Goal: Information Seeking & Learning: Learn about a topic

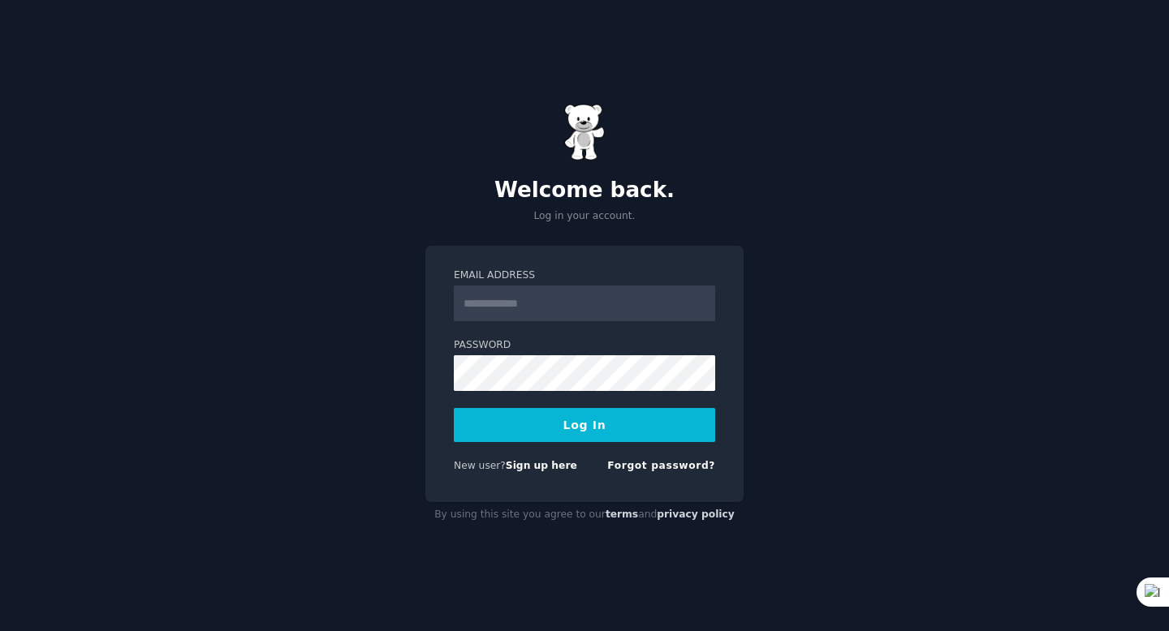
click at [570, 304] on input "Email Address" at bounding box center [584, 304] width 261 height 36
type input "**********"
click at [454, 408] on button "Log In" at bounding box center [584, 425] width 261 height 34
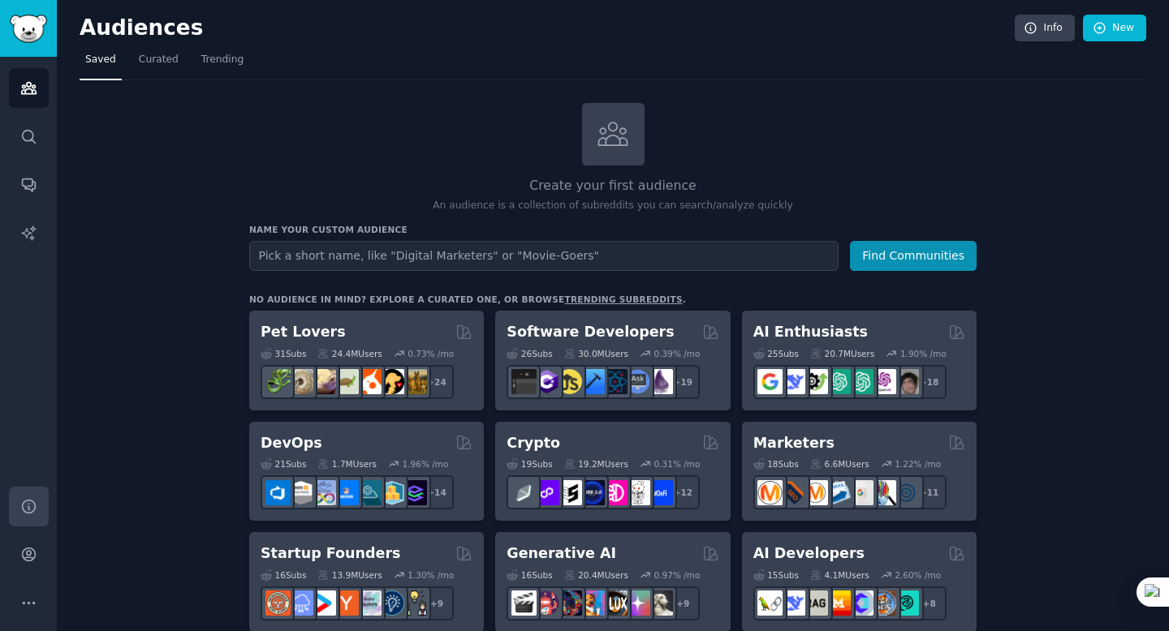
click at [16, 513] on link "Help" at bounding box center [29, 507] width 40 height 40
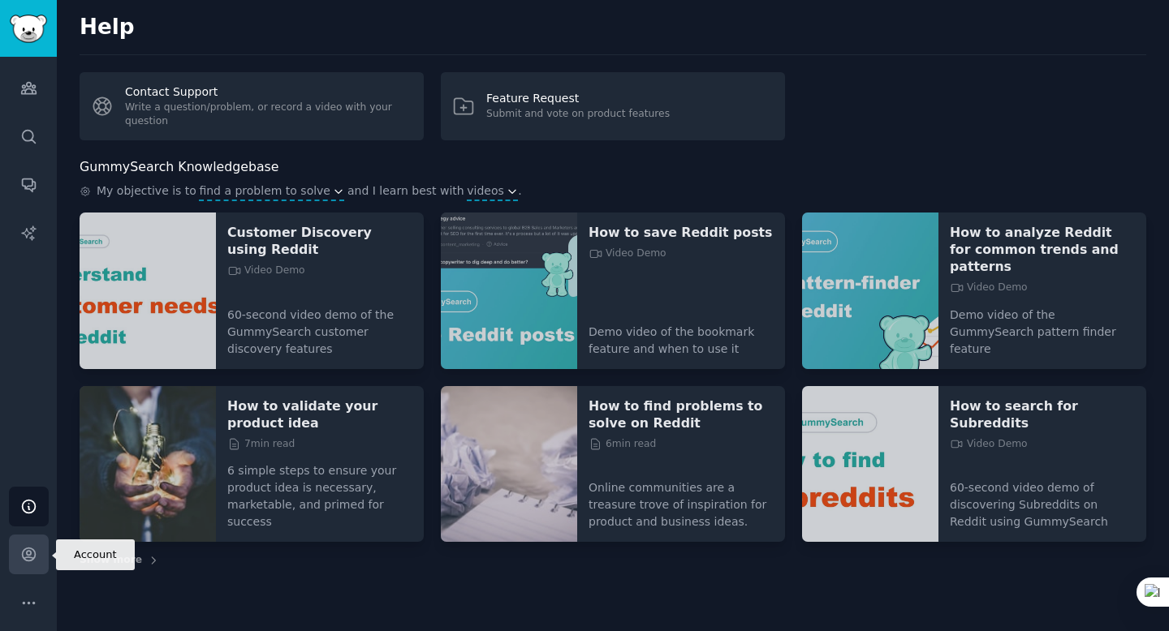
click at [20, 562] on icon "Sidebar" at bounding box center [28, 554] width 17 height 17
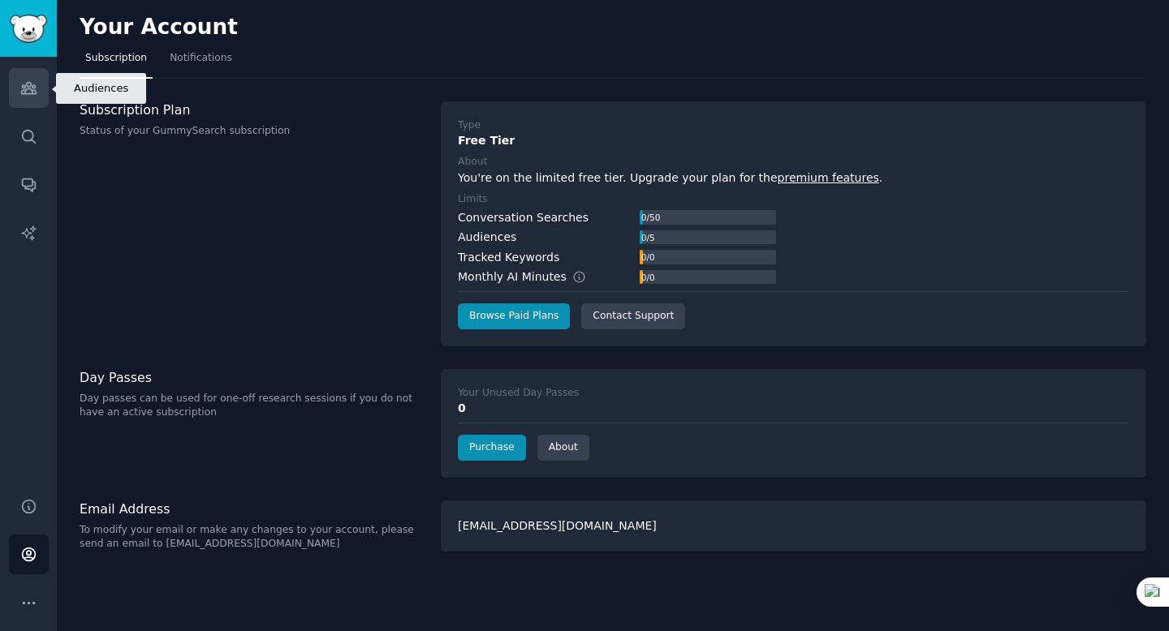
click at [24, 92] on icon "Sidebar" at bounding box center [28, 88] width 15 height 11
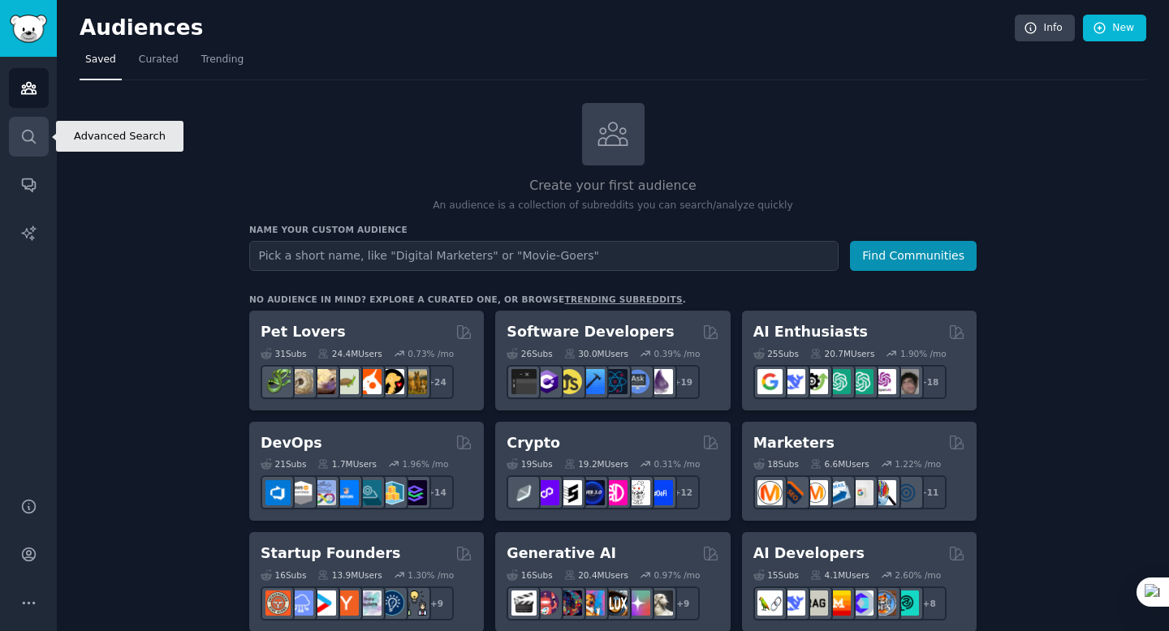
click at [26, 123] on link "Search" at bounding box center [29, 137] width 40 height 40
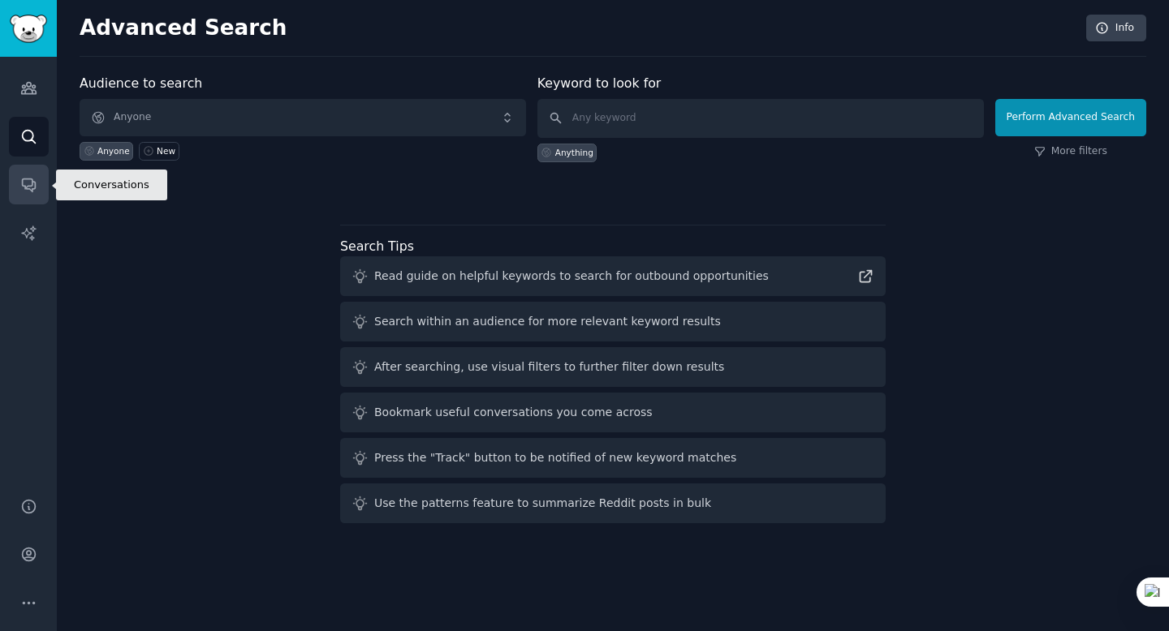
click at [28, 176] on icon "Sidebar" at bounding box center [28, 184] width 17 height 17
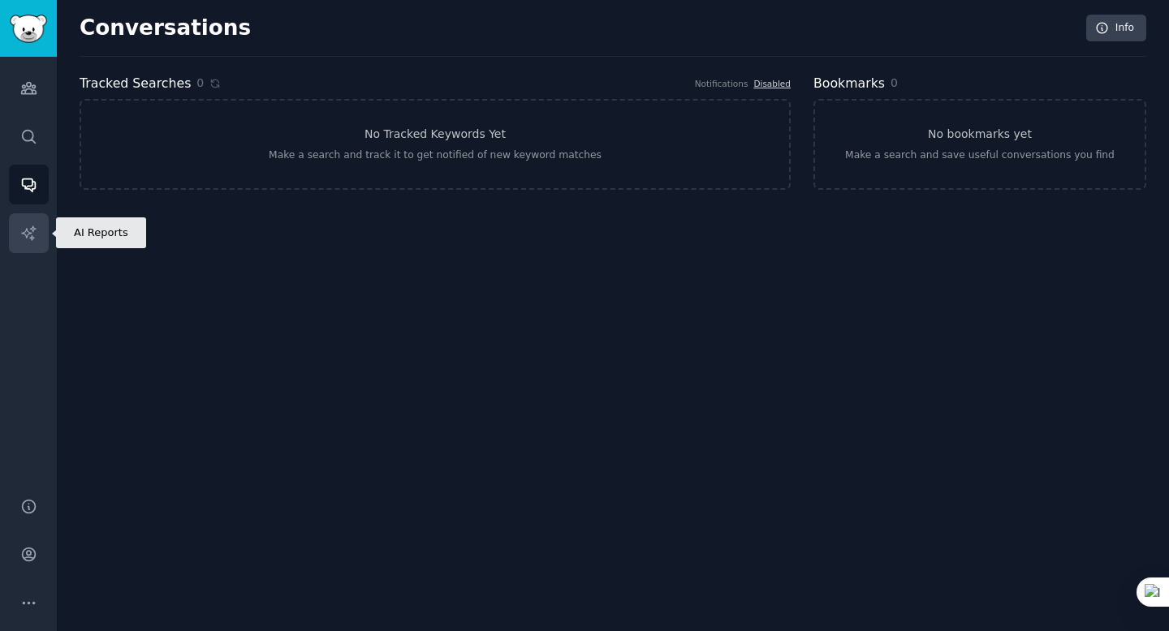
click at [32, 216] on link "AI Reports" at bounding box center [29, 233] width 40 height 40
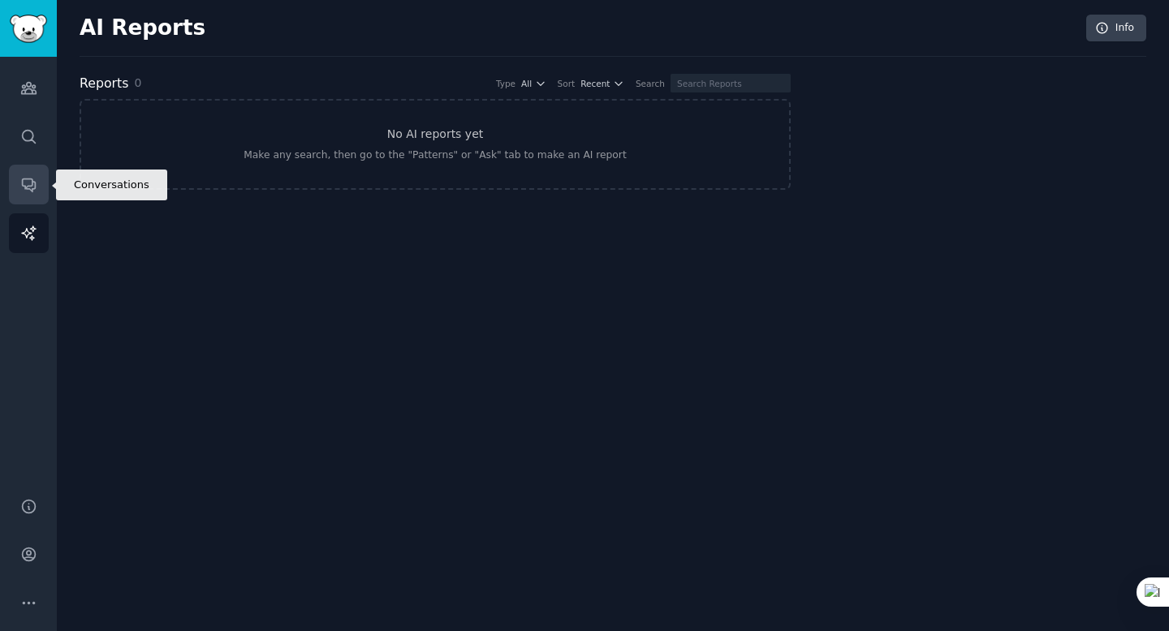
click at [27, 190] on icon "Sidebar" at bounding box center [28, 184] width 17 height 17
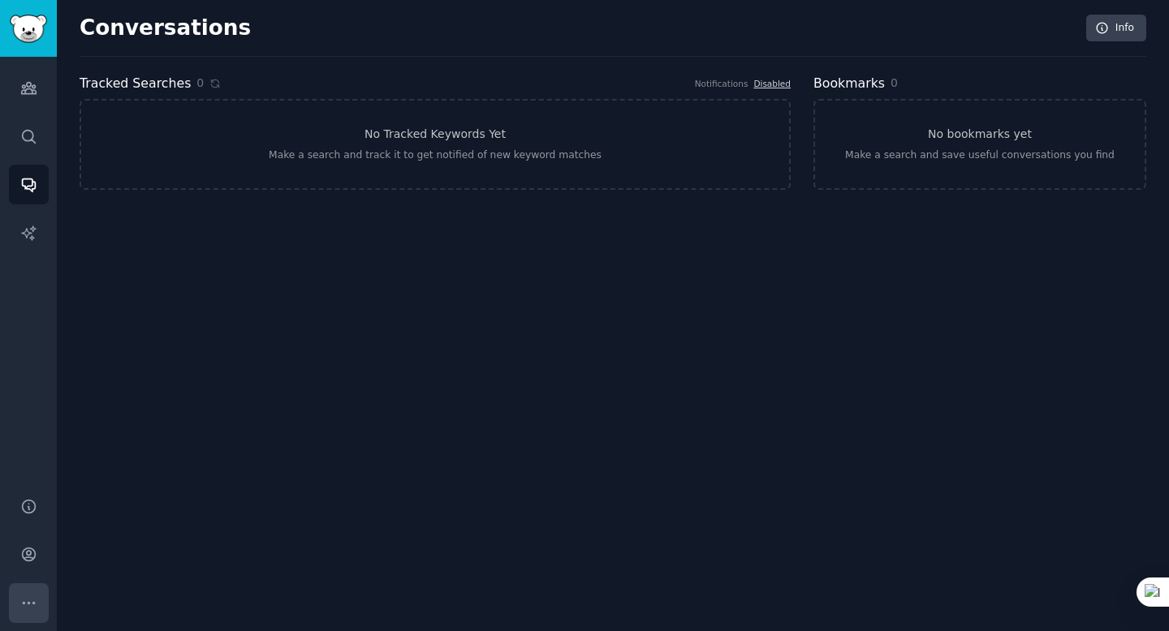
click at [27, 593] on button "More" at bounding box center [29, 603] width 40 height 40
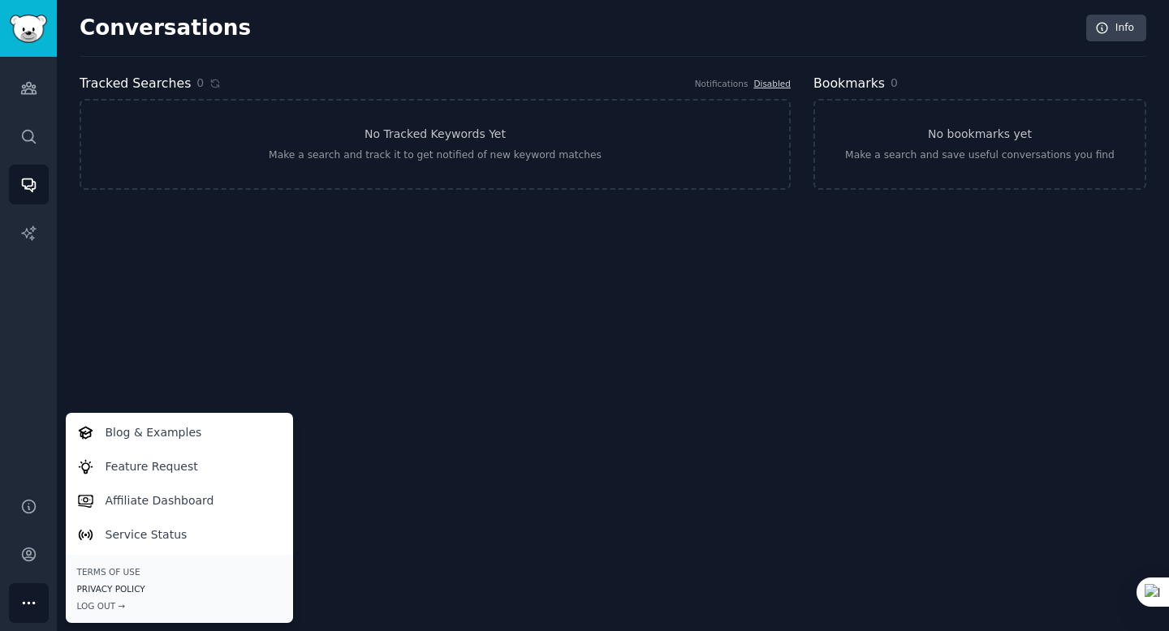
click at [130, 587] on link "Privacy Policy" at bounding box center [179, 588] width 204 height 11
click at [114, 571] on link "Terms of Use" at bounding box center [179, 571] width 204 height 11
click at [226, 294] on div "Conversations Info Tracked Searches 0 Notifications Disabled No Tracked Keyword…" at bounding box center [613, 315] width 1112 height 631
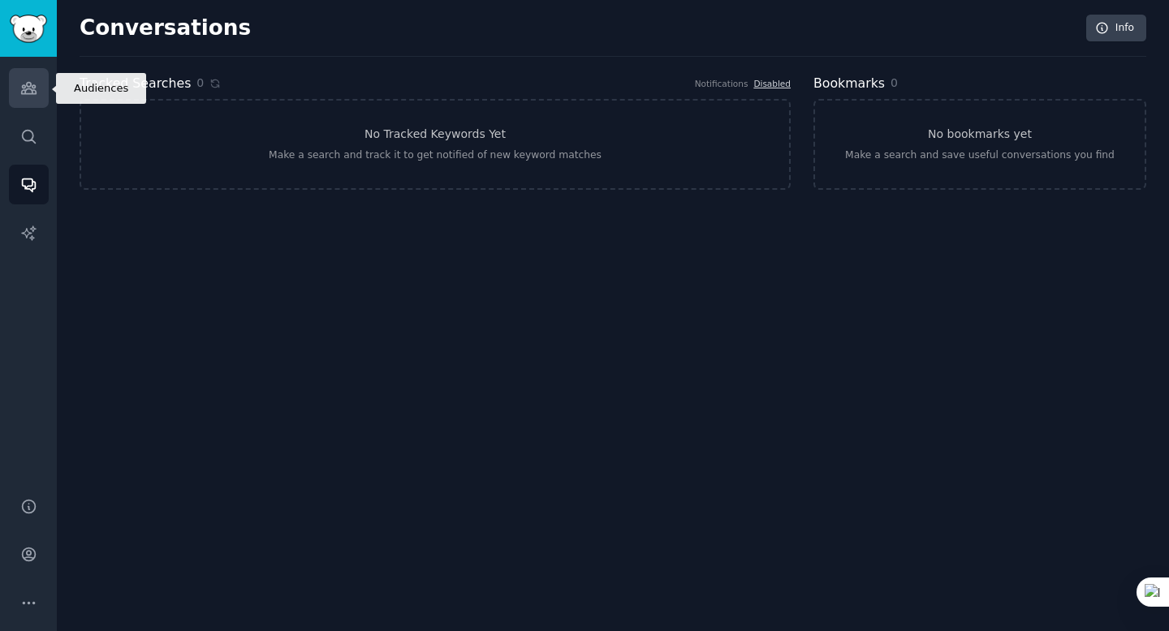
click at [46, 85] on link "Audiences" at bounding box center [29, 88] width 40 height 40
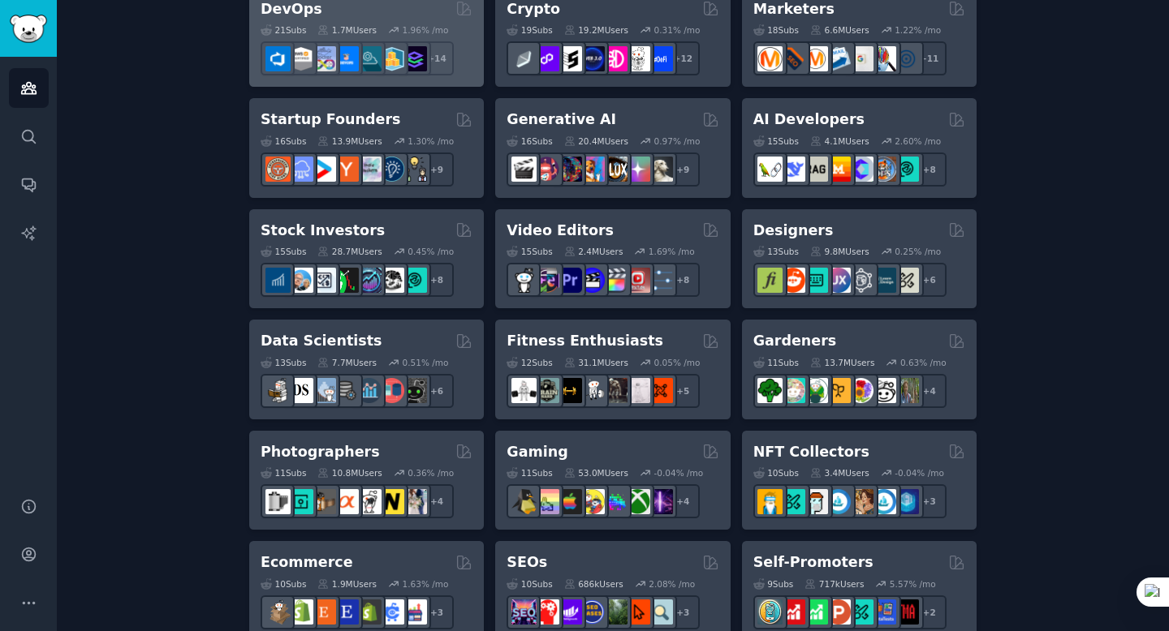
scroll to position [455, 0]
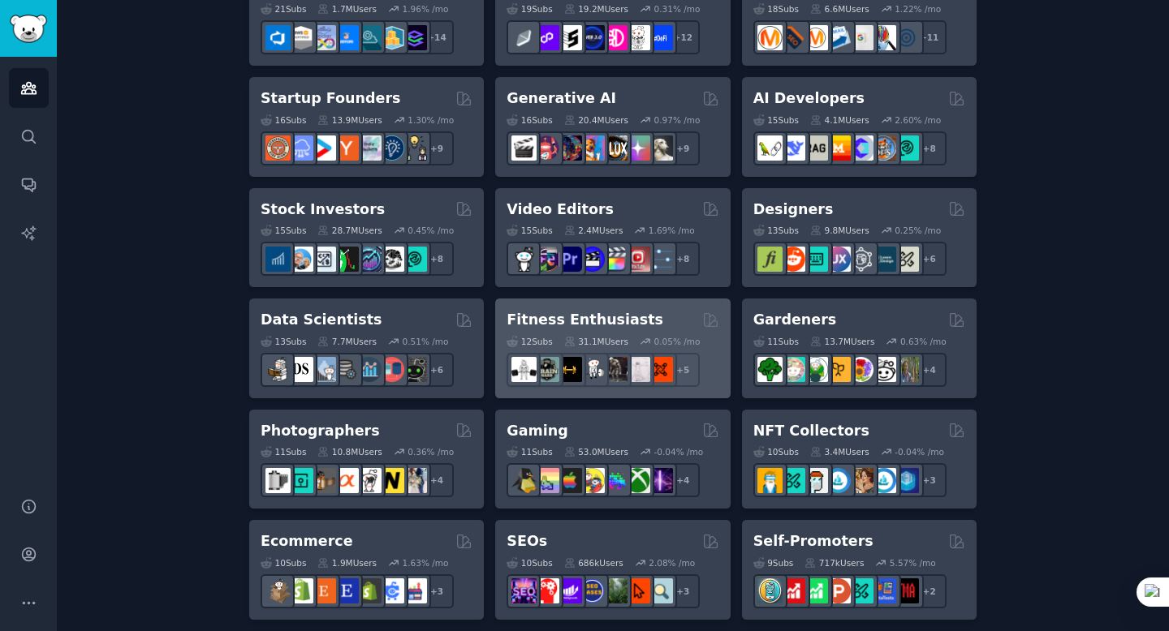
click at [609, 324] on h2 "Fitness Enthusiasts" at bounding box center [584, 320] width 157 height 20
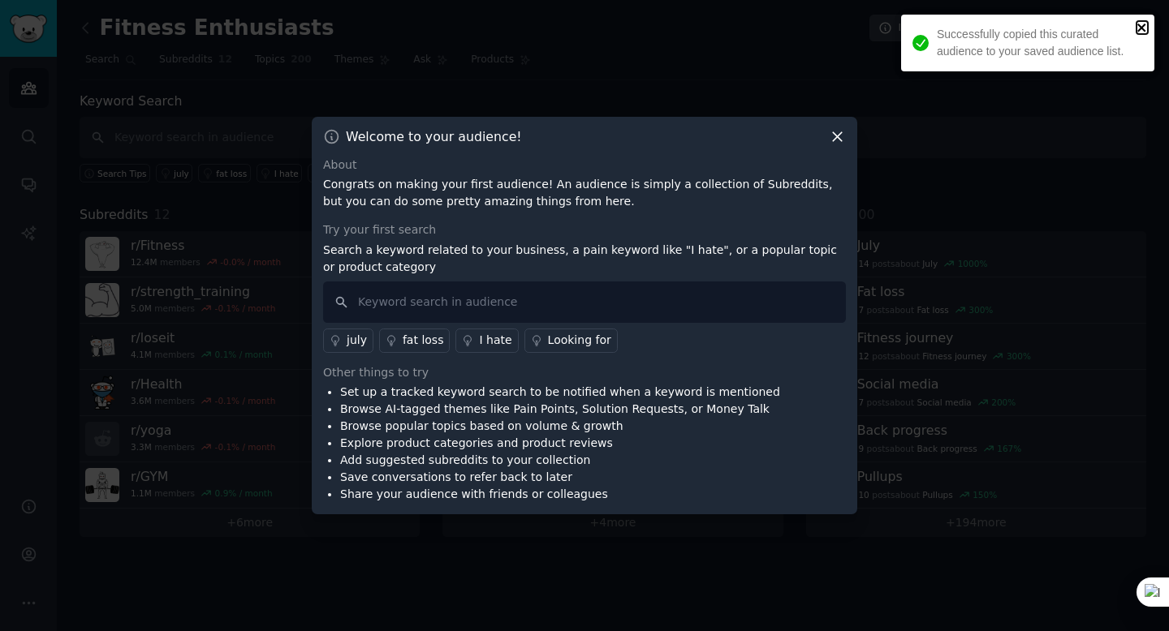
click at [1139, 22] on icon "close" at bounding box center [1141, 27] width 11 height 13
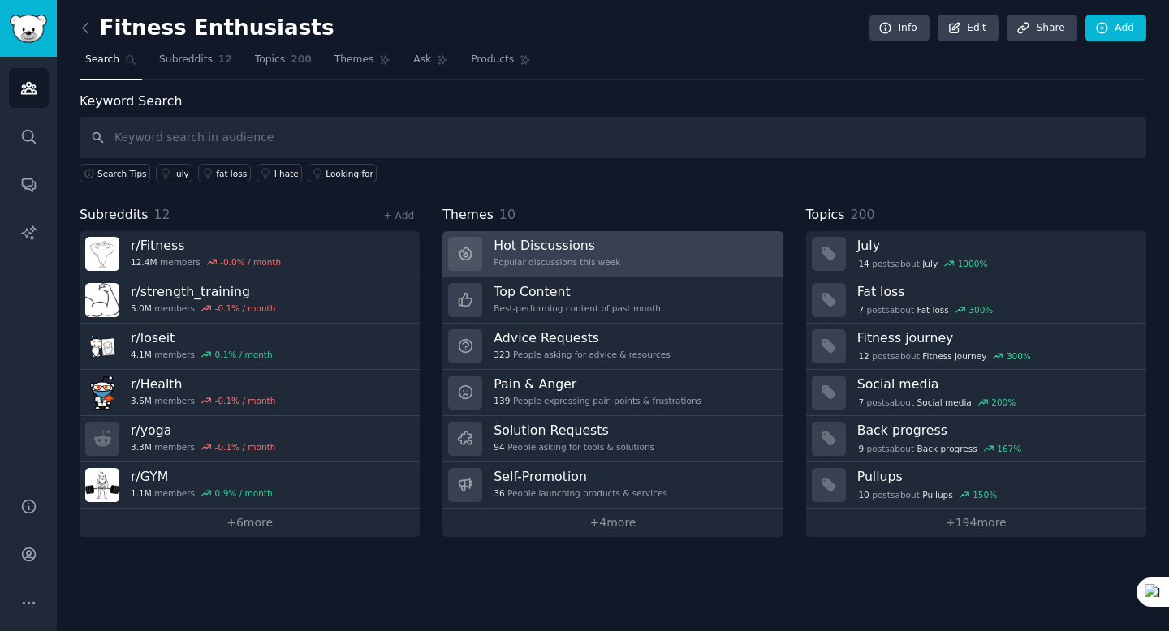
click at [618, 255] on link "Hot Discussions Popular discussions this week" at bounding box center [612, 254] width 340 height 46
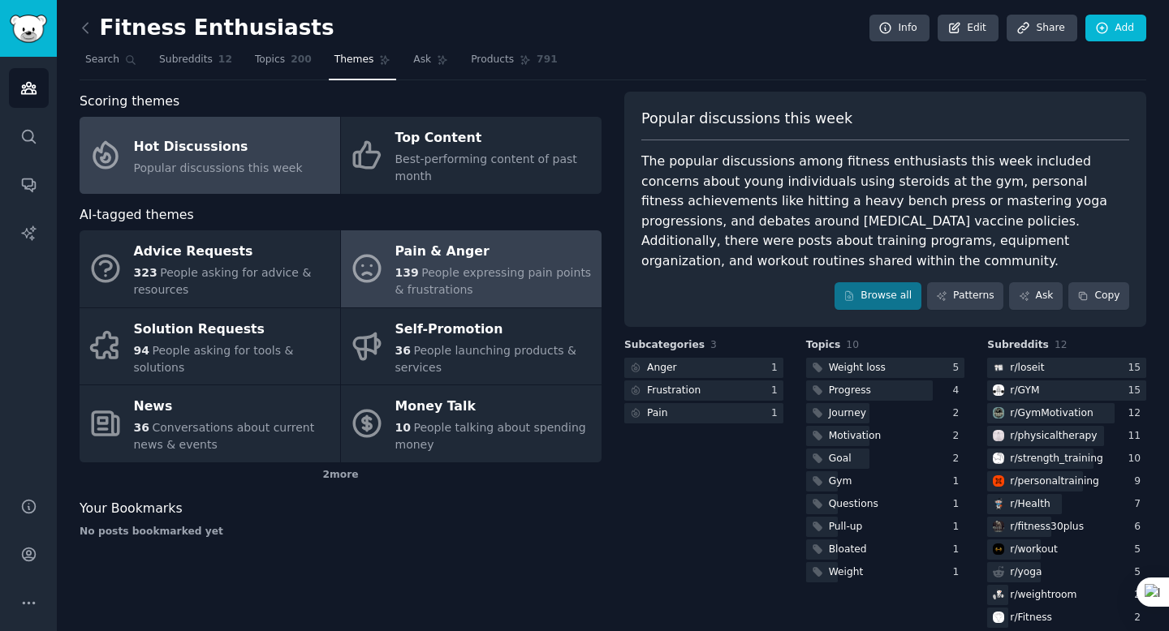
click at [472, 238] on link "Pain & Anger 139 People expressing pain points & frustrations" at bounding box center [471, 268] width 260 height 77
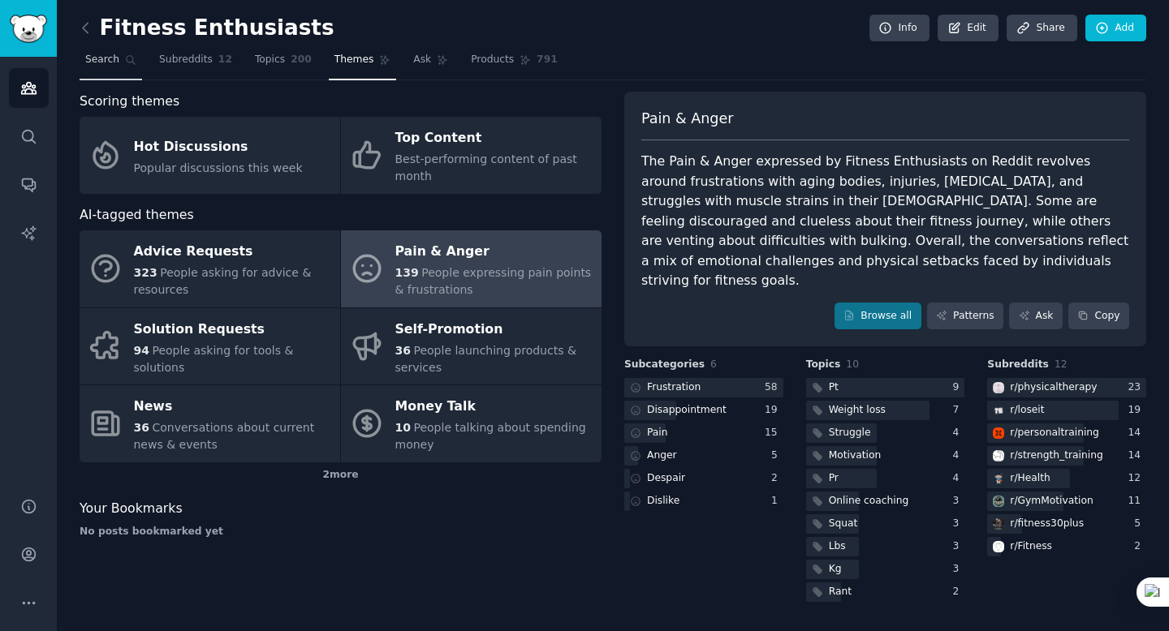
click at [130, 59] on icon at bounding box center [130, 59] width 11 height 11
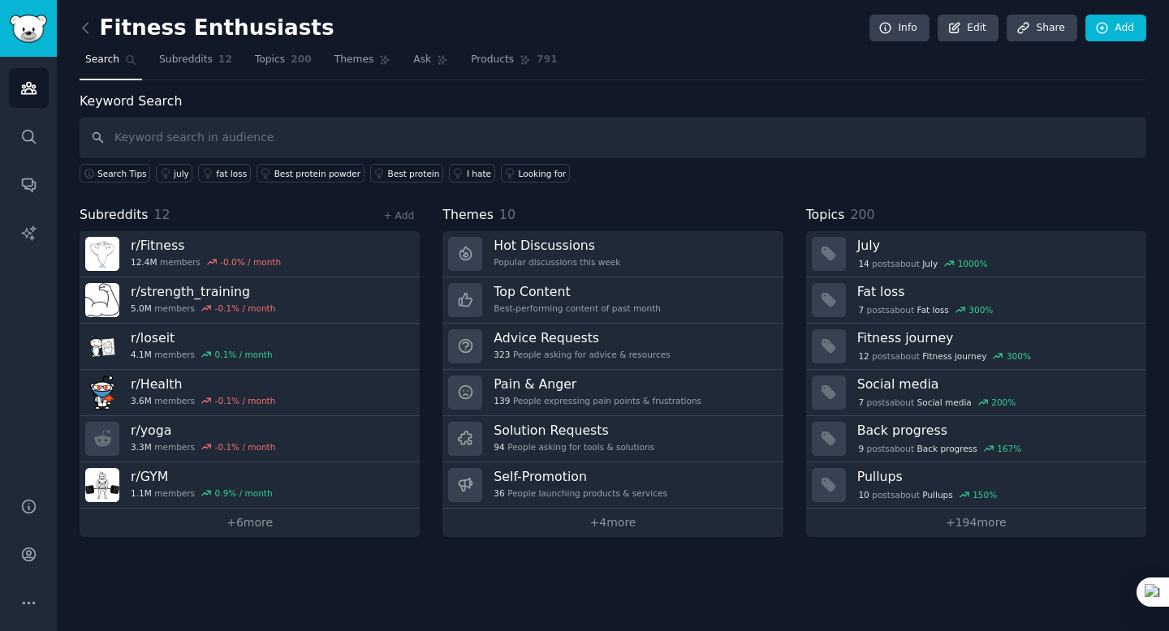
click at [97, 56] on span "Search" at bounding box center [102, 60] width 34 height 15
click at [91, 21] on icon at bounding box center [85, 27] width 17 height 17
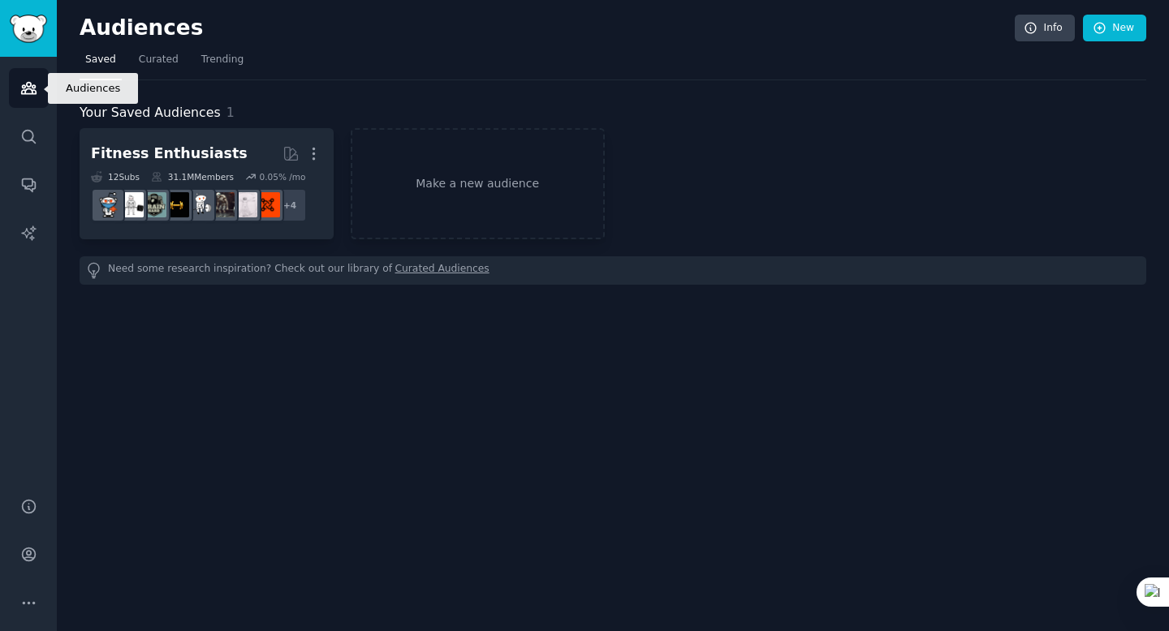
click at [24, 85] on icon "Sidebar" at bounding box center [28, 88] width 15 height 11
click at [37, 21] on img "Sidebar" at bounding box center [28, 29] width 37 height 28
click at [20, 21] on img "Sidebar" at bounding box center [28, 29] width 37 height 28
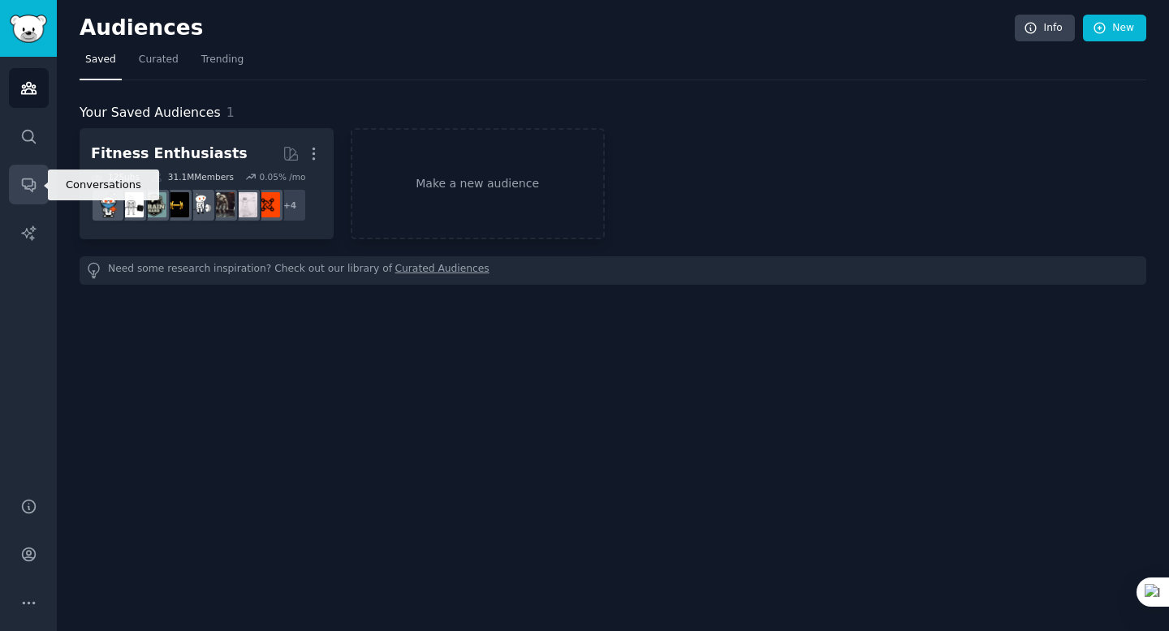
click at [23, 177] on icon "Sidebar" at bounding box center [28, 184] width 17 height 17
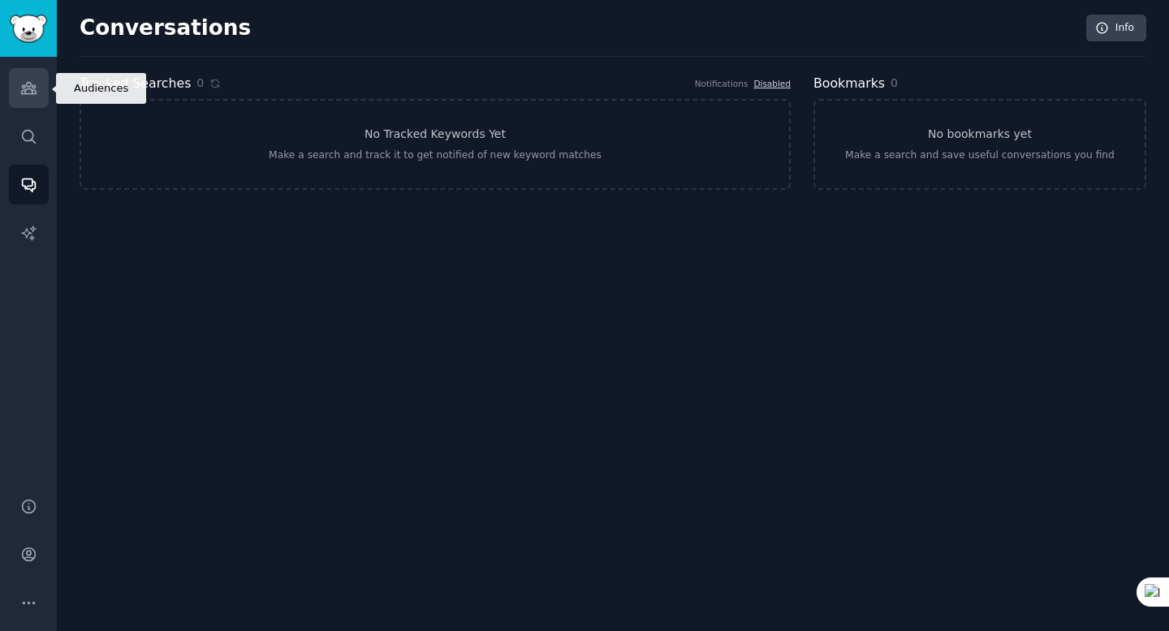
click at [27, 90] on icon "Sidebar" at bounding box center [28, 88] width 17 height 17
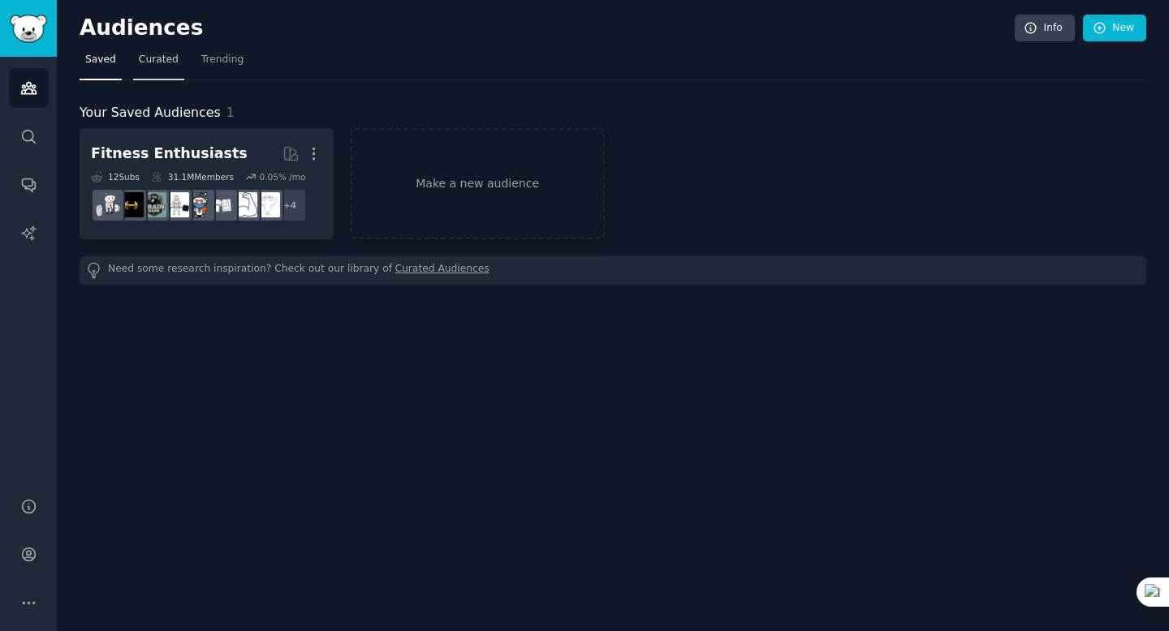
click at [158, 74] on link "Curated" at bounding box center [158, 63] width 51 height 33
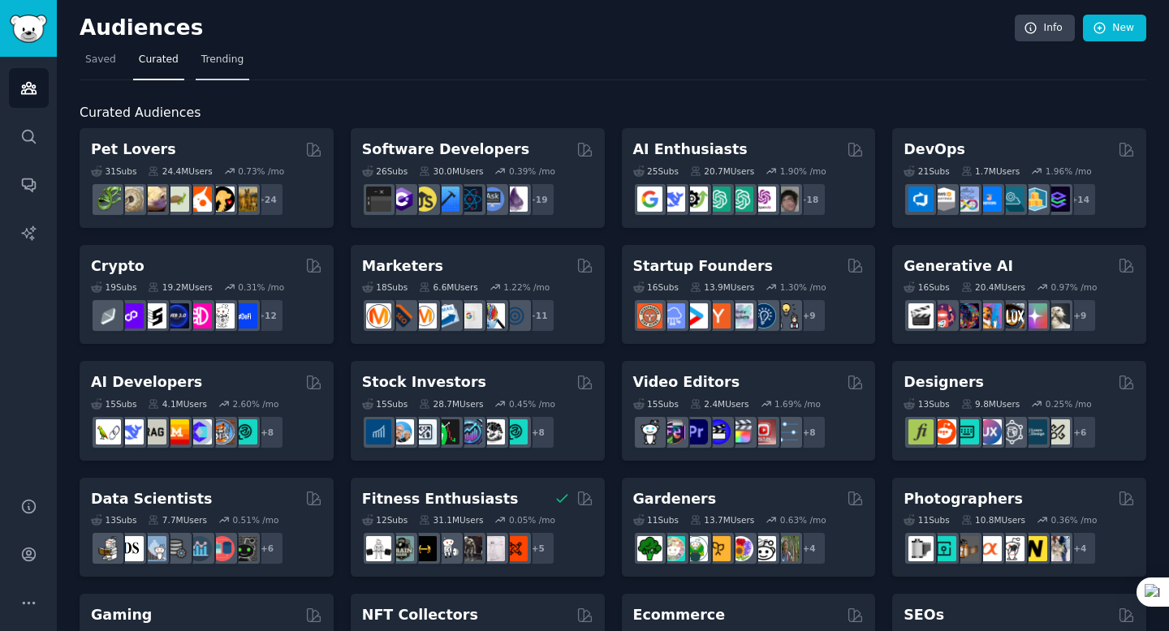
click at [217, 56] on span "Trending" at bounding box center [222, 60] width 42 height 15
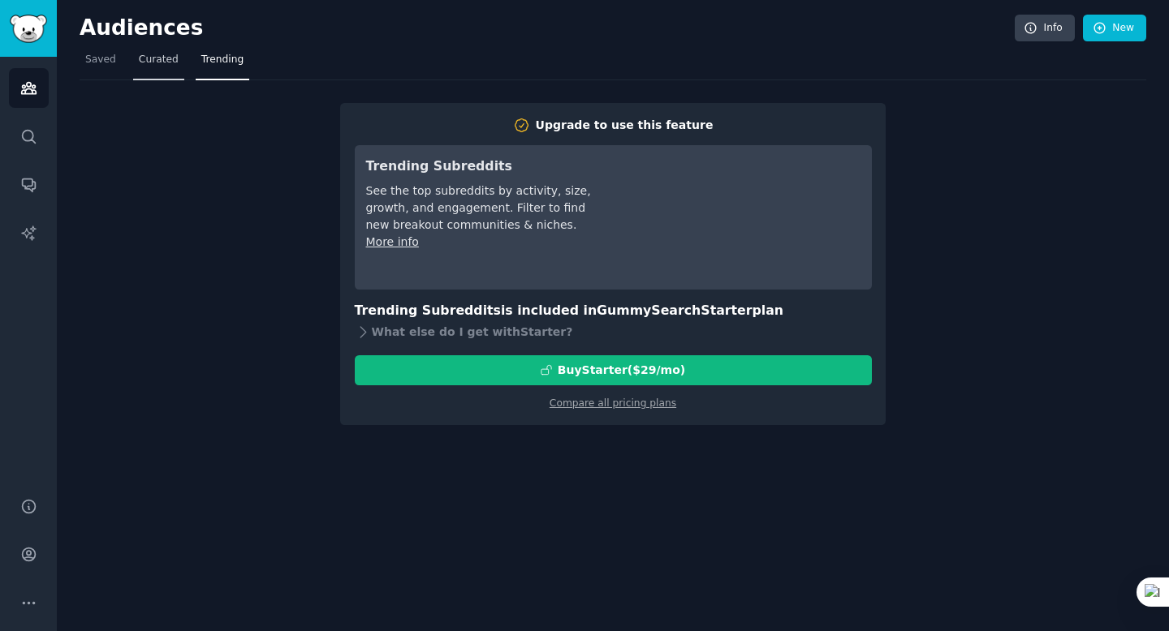
click at [153, 54] on span "Curated" at bounding box center [159, 60] width 40 height 15
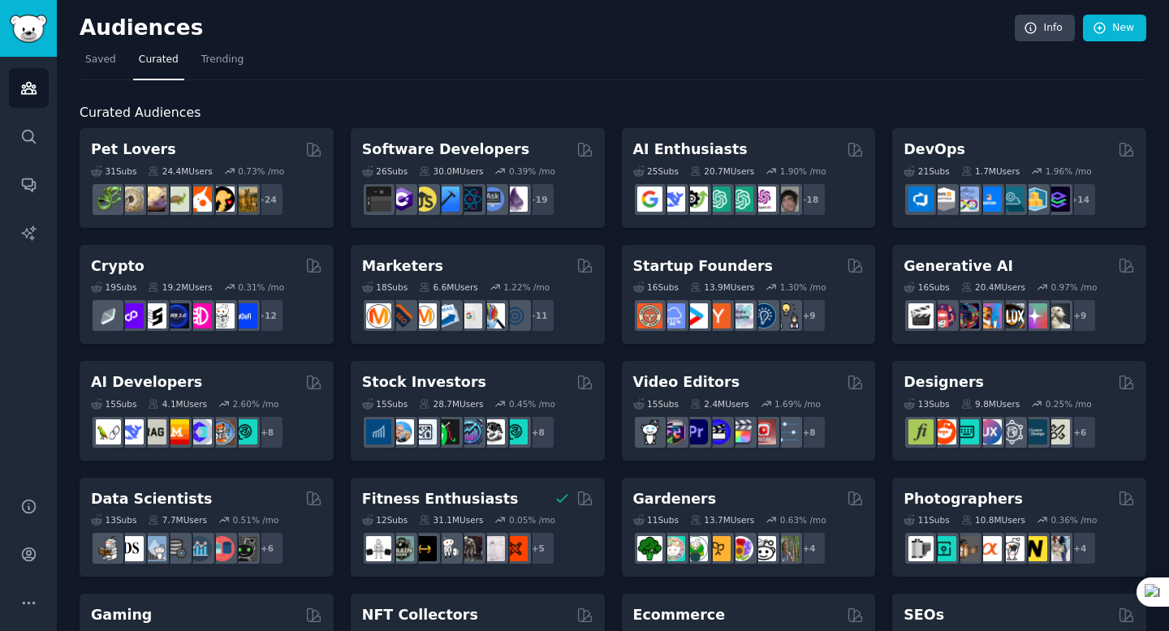
click at [97, 58] on span "Saved" at bounding box center [100, 60] width 31 height 15
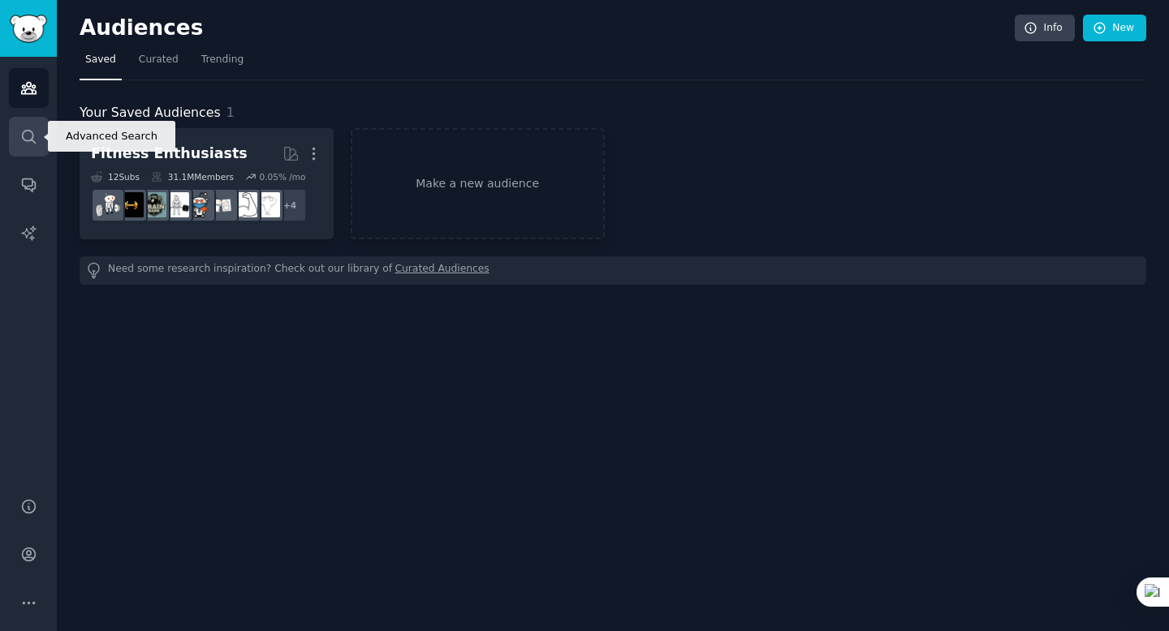
click at [23, 127] on link "Search" at bounding box center [29, 137] width 40 height 40
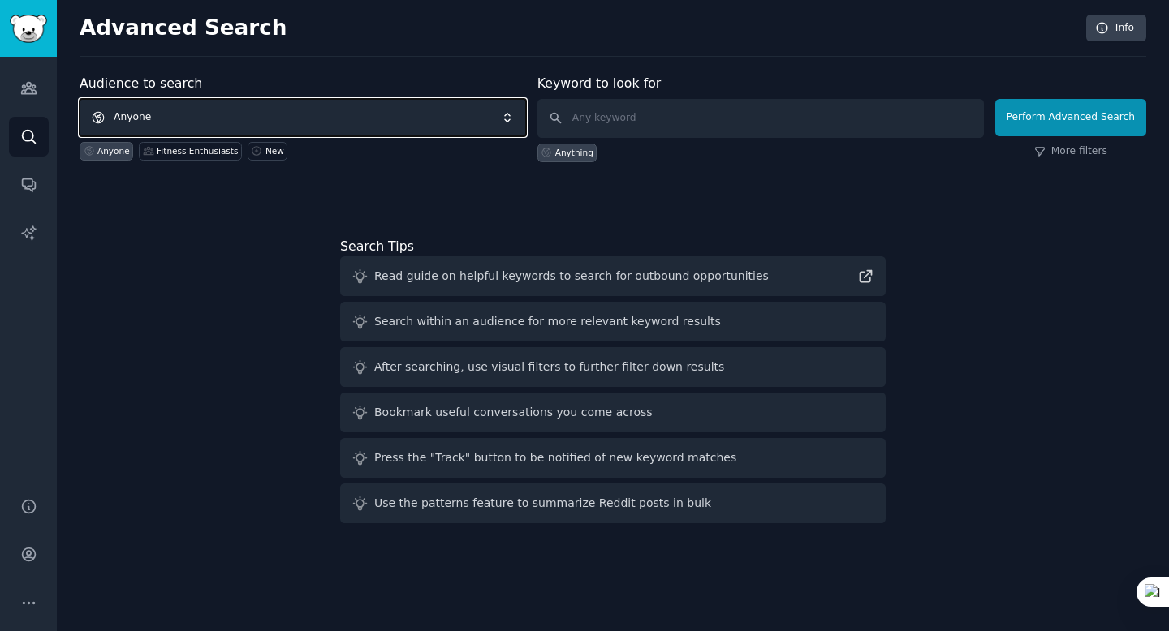
click at [220, 114] on span "Anyone" at bounding box center [303, 117] width 446 height 37
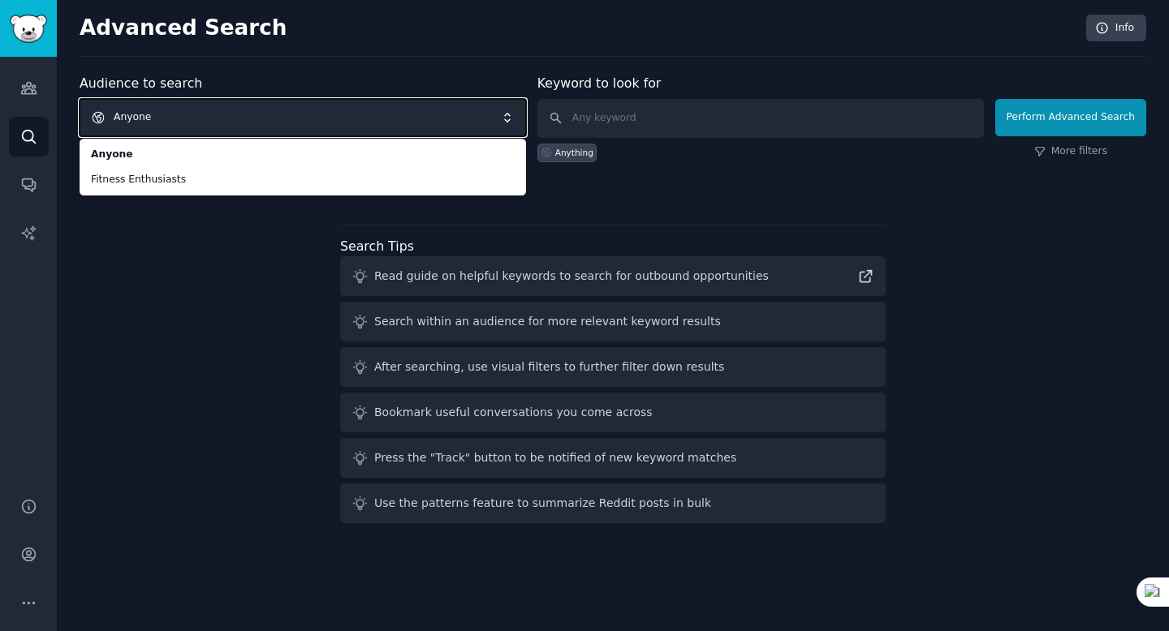
click at [446, 126] on span "Anyone" at bounding box center [303, 117] width 446 height 37
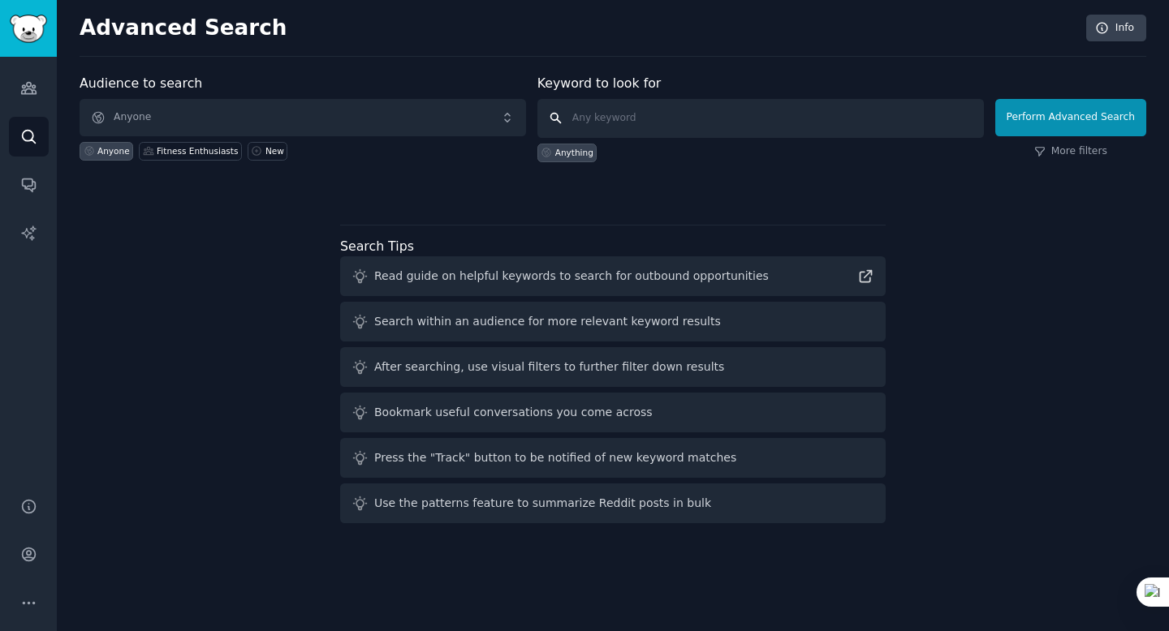
click at [636, 110] on input "text" at bounding box center [760, 118] width 446 height 39
type input "dog food"
click button "Perform Advanced Search" at bounding box center [1070, 117] width 151 height 37
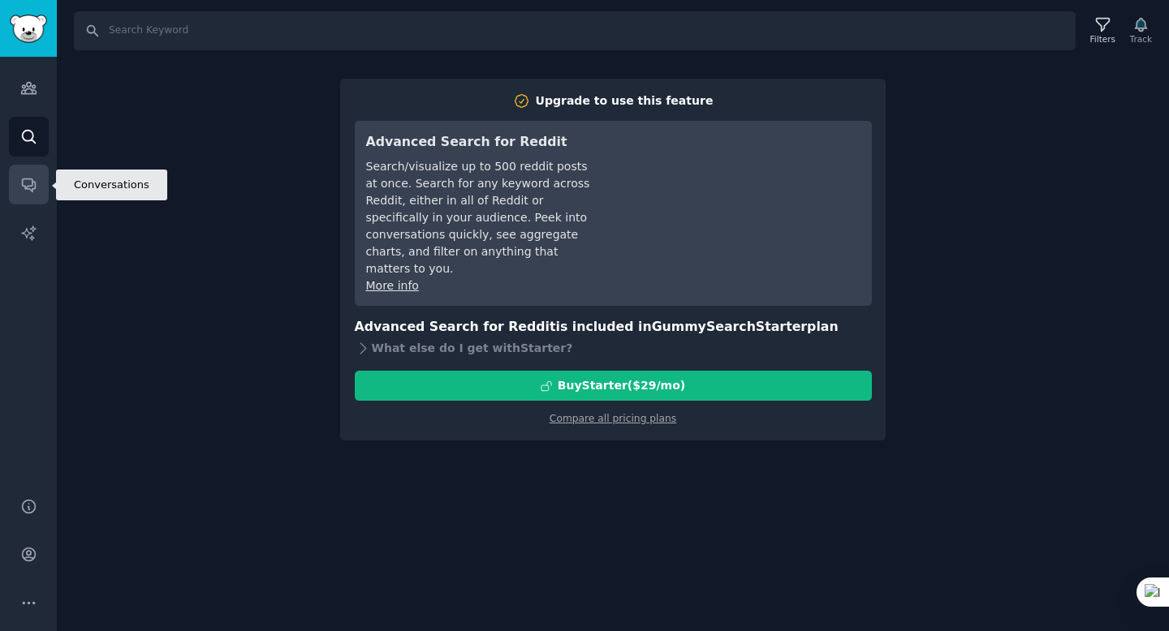
click at [29, 198] on link "Conversations" at bounding box center [29, 185] width 40 height 40
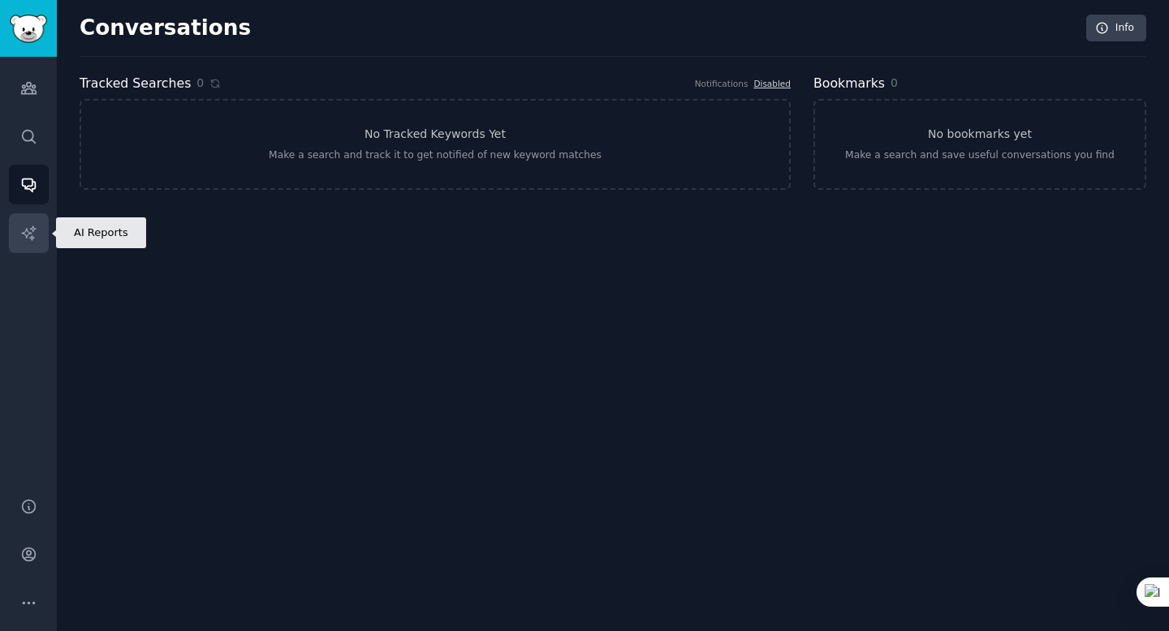
click at [28, 231] on icon "Sidebar" at bounding box center [28, 233] width 17 height 17
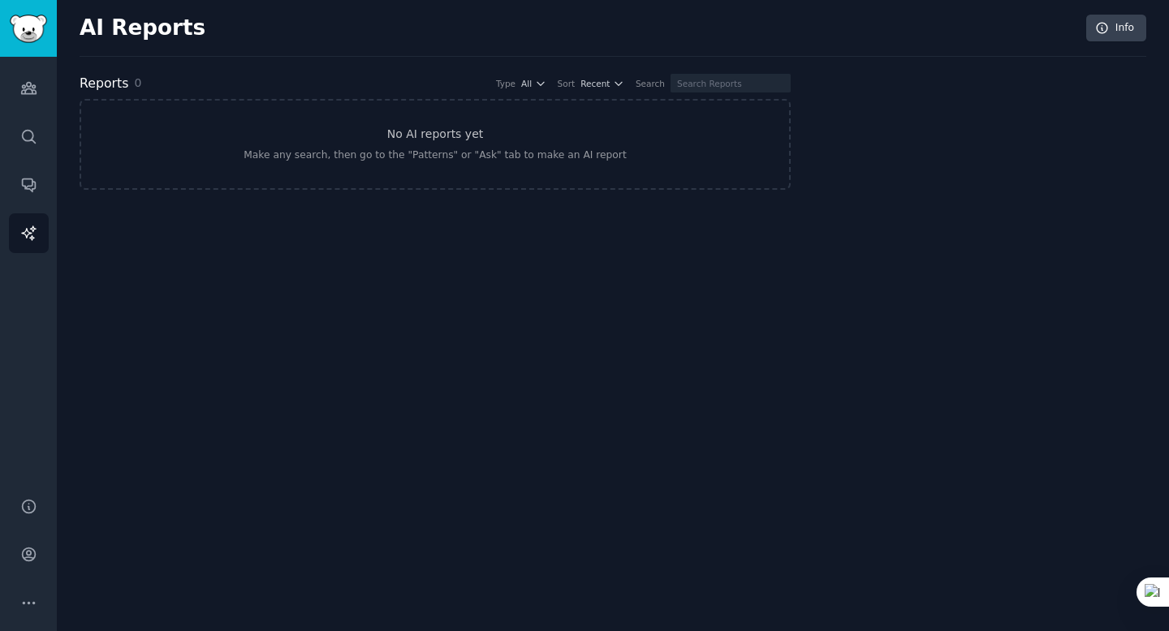
click at [35, 65] on div "Audiences Search Conversations AI Reports" at bounding box center [28, 267] width 57 height 421
click at [36, 80] on icon "Sidebar" at bounding box center [28, 88] width 17 height 17
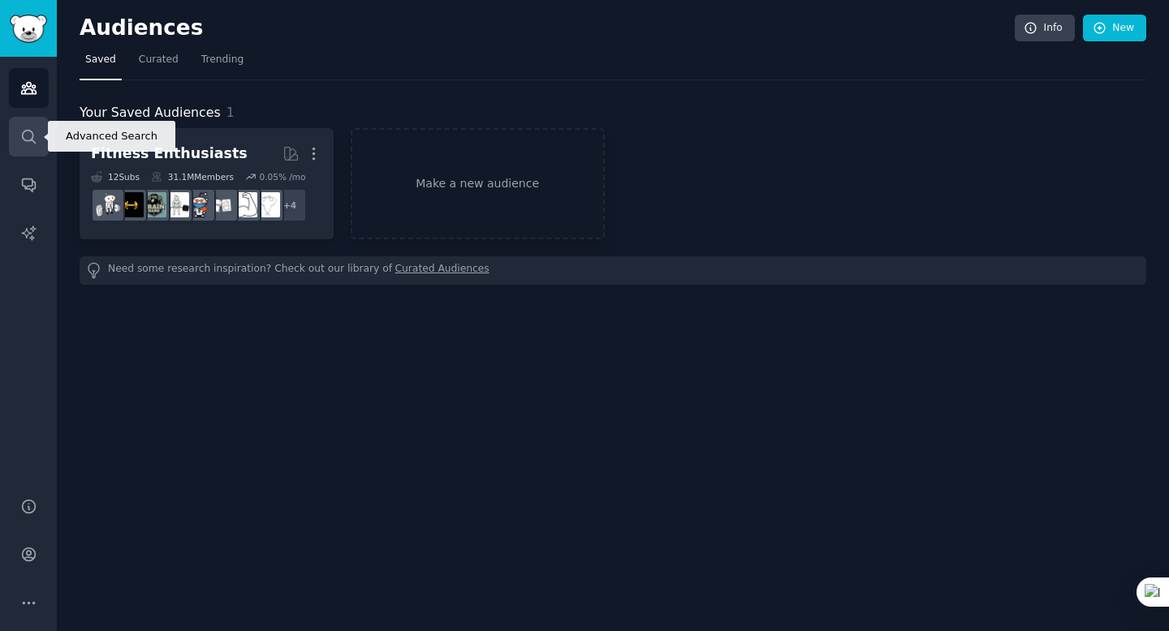
click at [31, 128] on icon "Sidebar" at bounding box center [28, 136] width 17 height 17
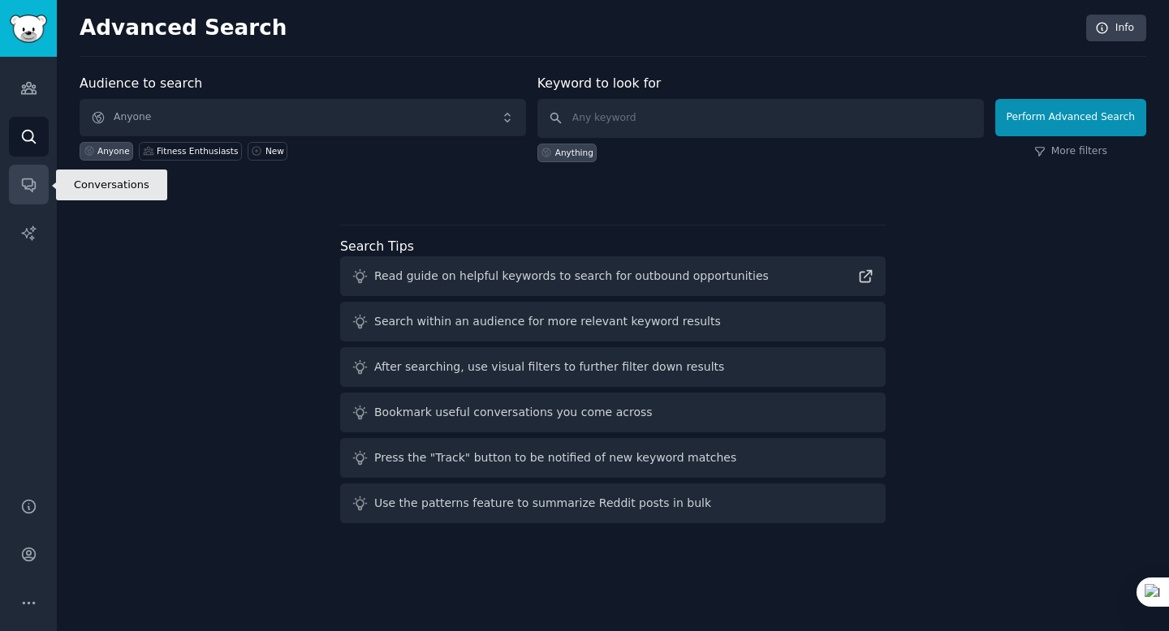
click at [27, 170] on link "Conversations" at bounding box center [29, 185] width 40 height 40
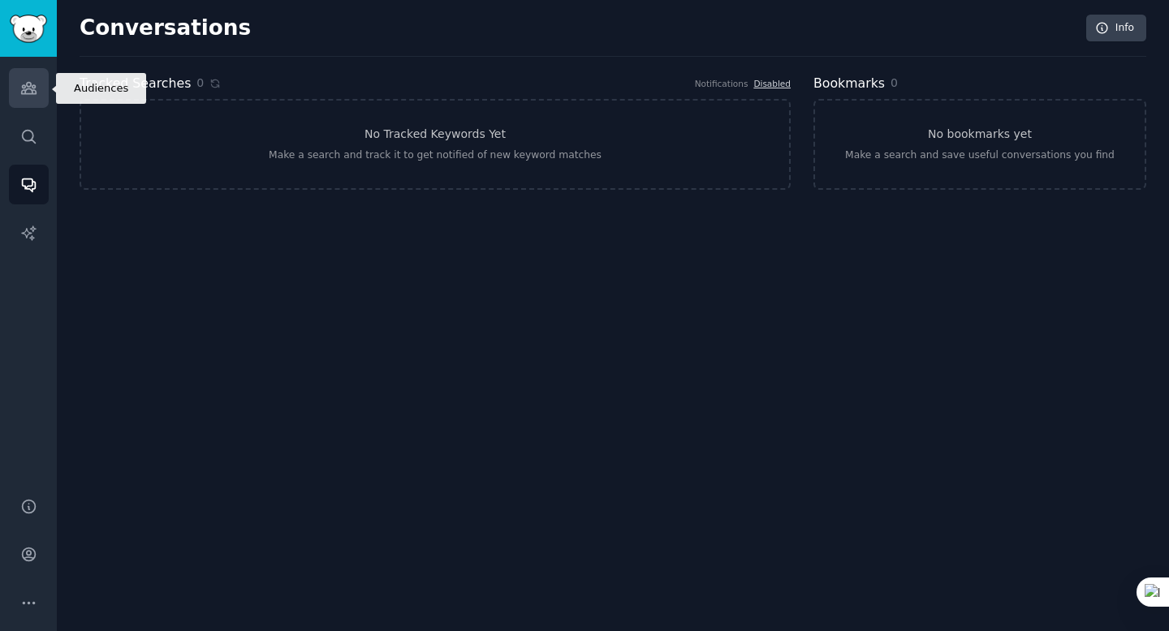
click at [31, 93] on icon "Sidebar" at bounding box center [28, 88] width 15 height 11
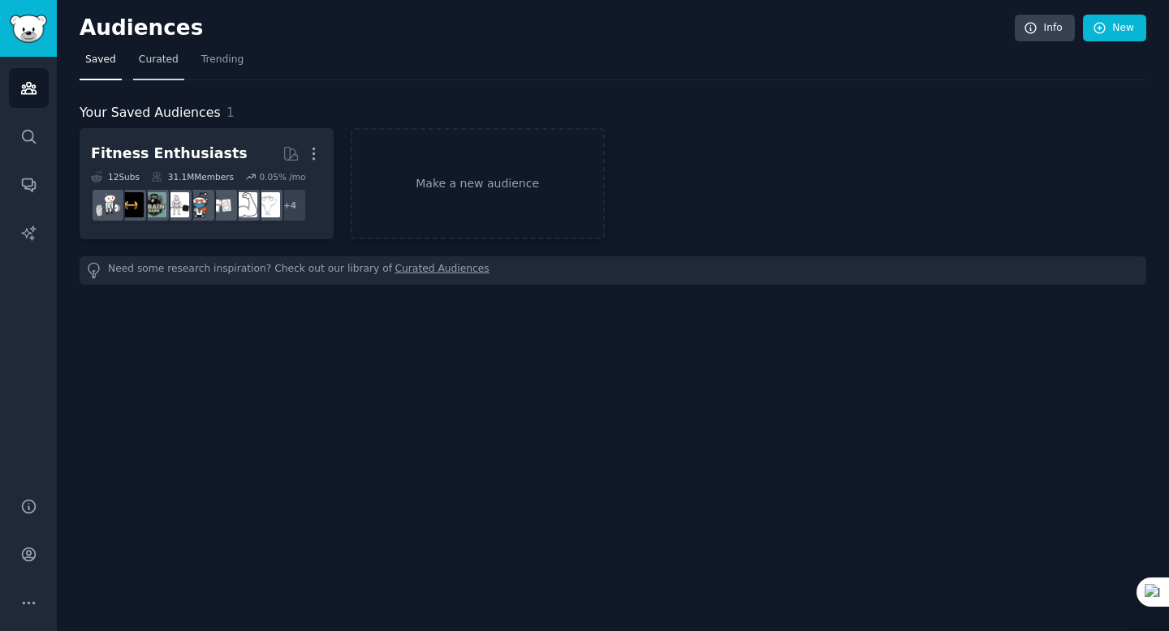
click at [161, 66] on span "Curated" at bounding box center [159, 60] width 40 height 15
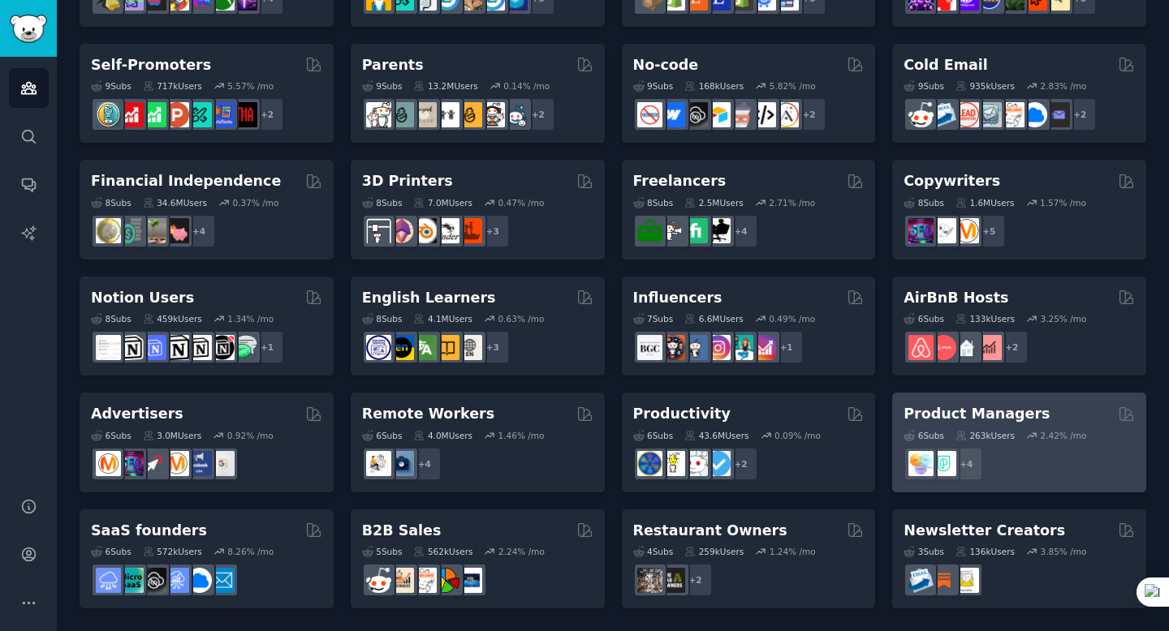
scroll to position [639, 0]
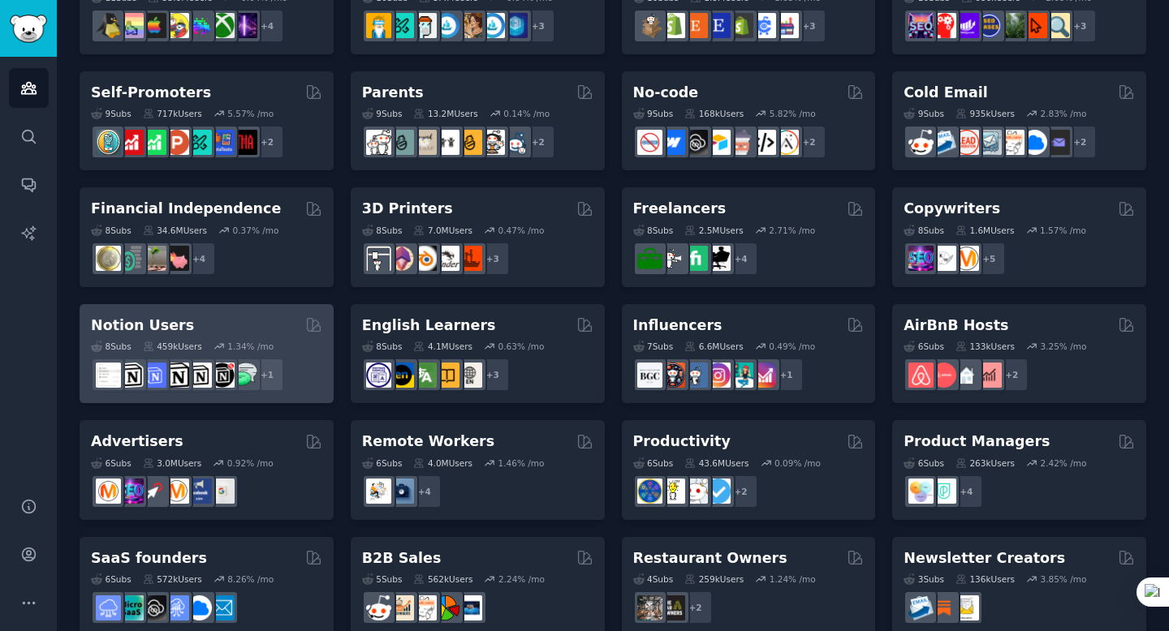
click at [221, 319] on div "Notion Users" at bounding box center [206, 326] width 231 height 20
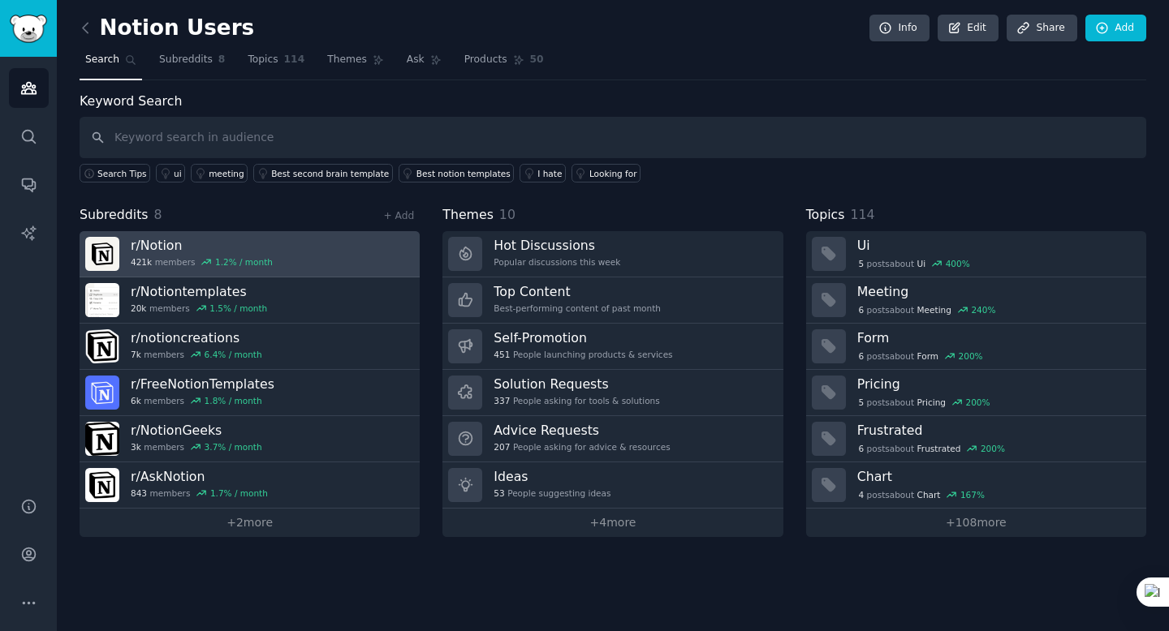
click at [365, 255] on link "r/ Notion 421k members 1.2 % / month" at bounding box center [250, 254] width 340 height 46
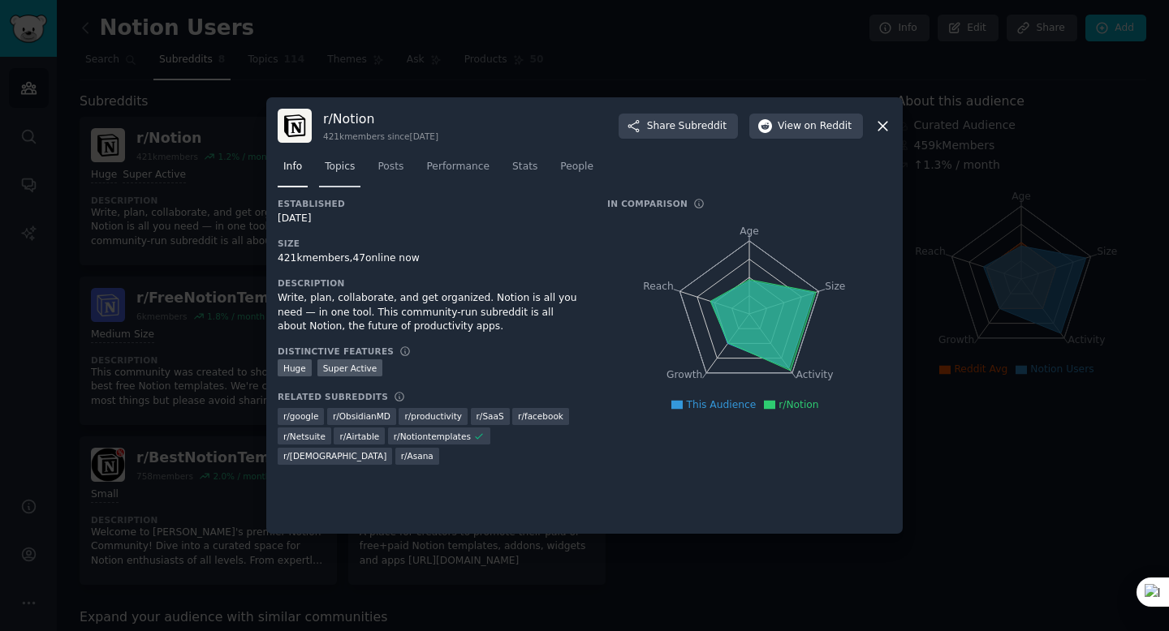
click at [332, 174] on span "Topics" at bounding box center [340, 167] width 30 height 15
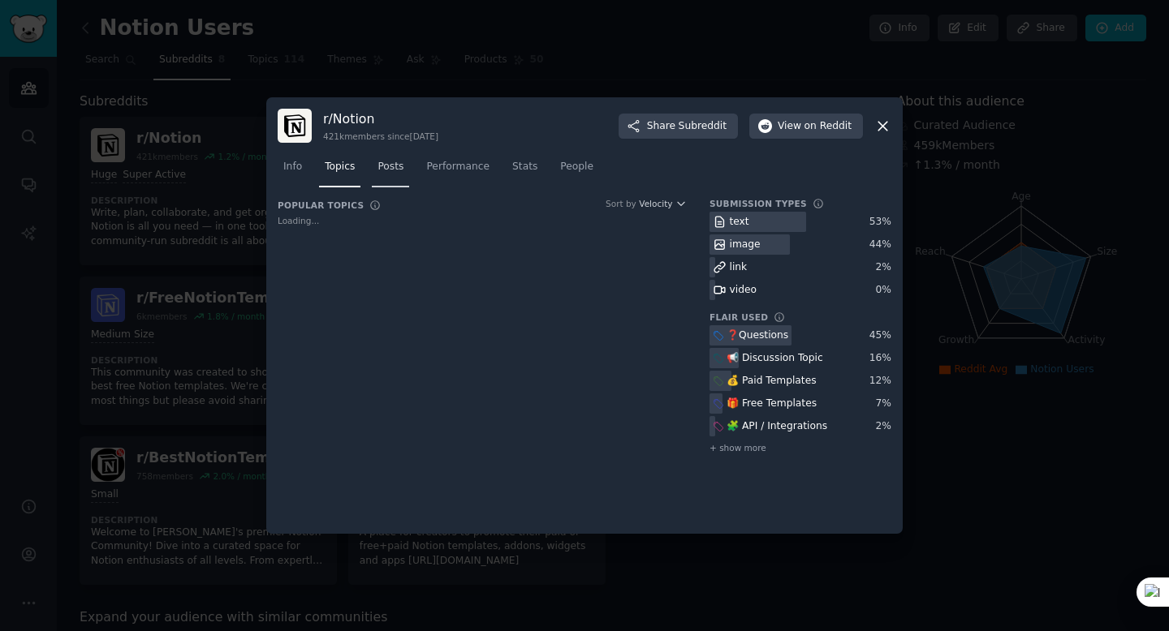
click at [386, 177] on div "Info Topics Posts Performance Stats People" at bounding box center [584, 170] width 613 height 55
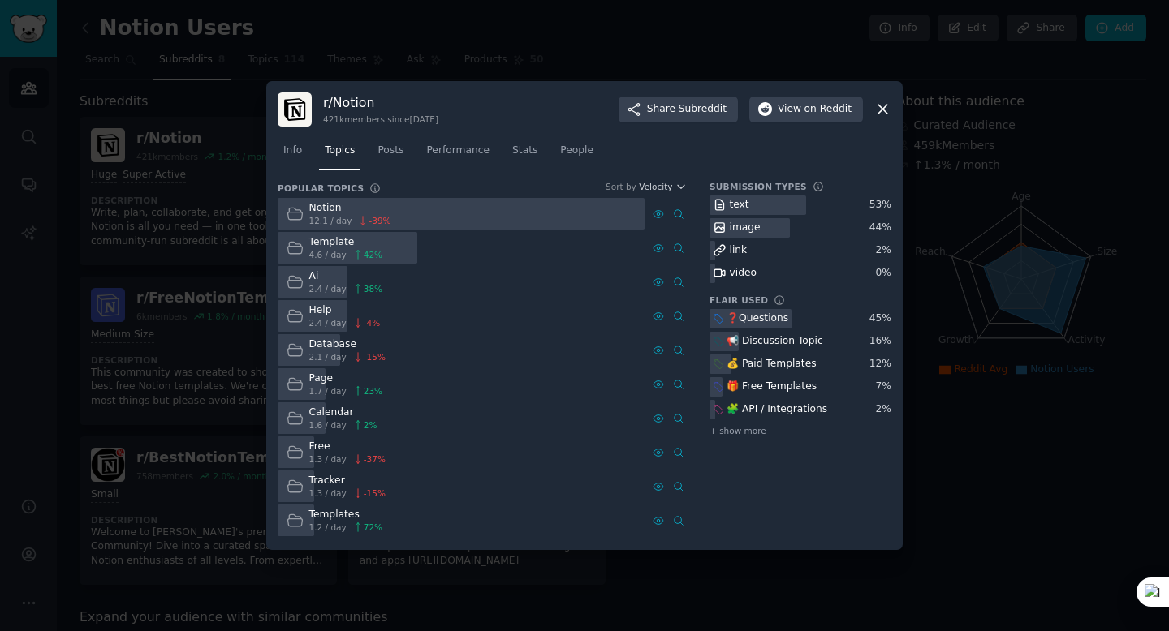
click at [422, 170] on div "Info Topics Posts Performance Stats People" at bounding box center [584, 154] width 613 height 55
click at [450, 164] on link "Performance" at bounding box center [457, 154] width 75 height 33
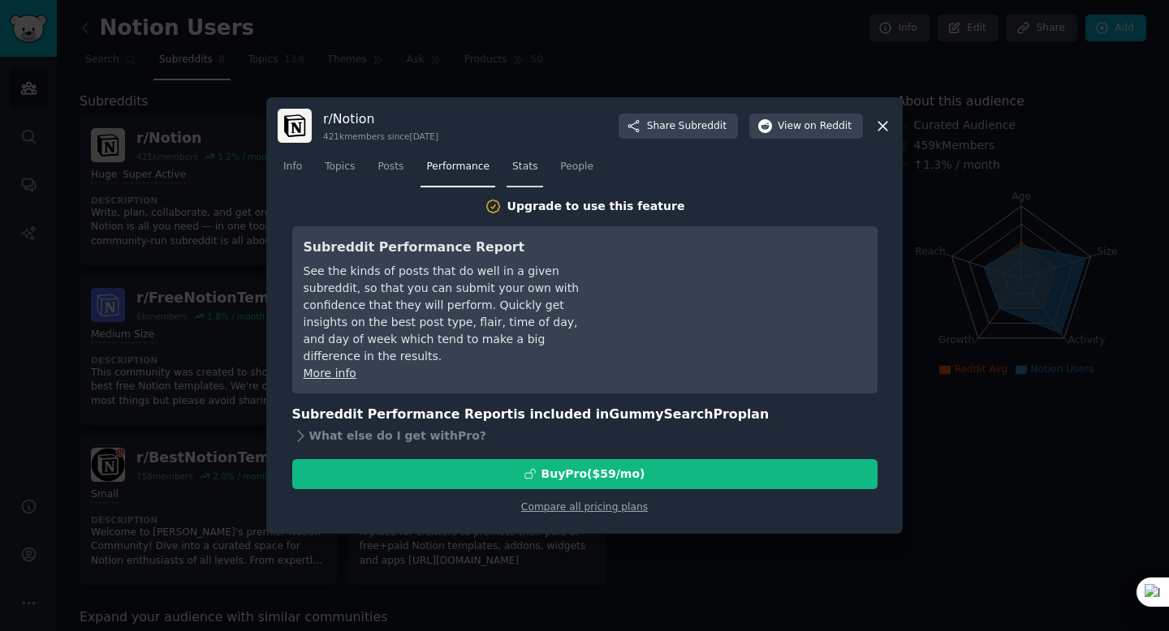
click at [514, 179] on link "Stats" at bounding box center [524, 170] width 37 height 33
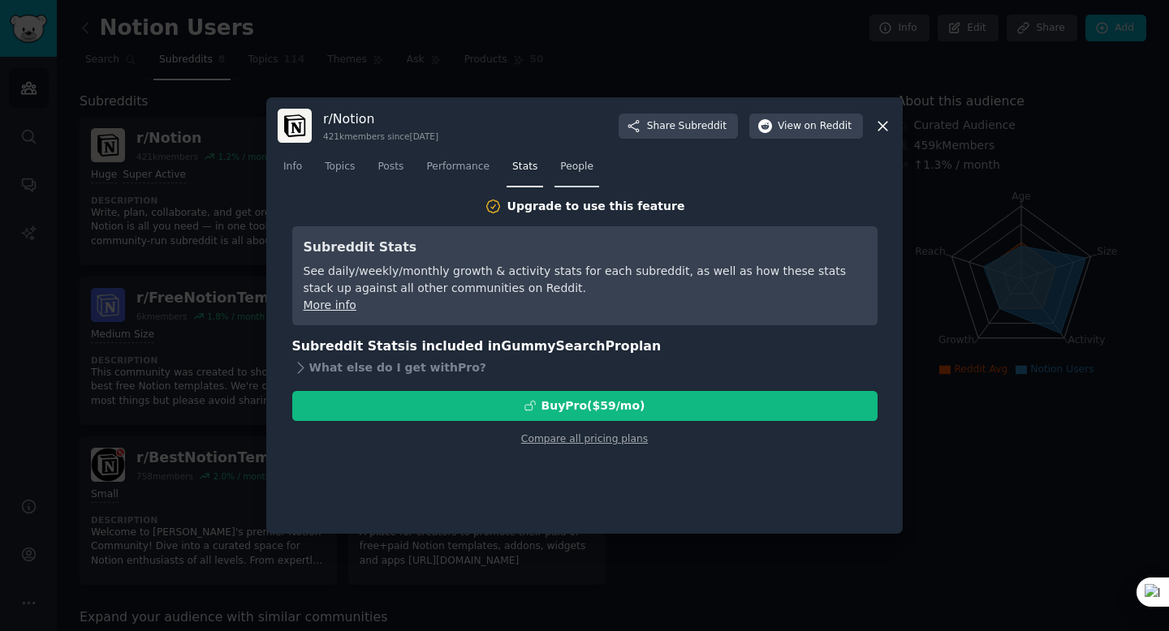
click at [563, 168] on span "People" at bounding box center [576, 167] width 33 height 15
click at [187, 261] on div at bounding box center [584, 315] width 1169 height 631
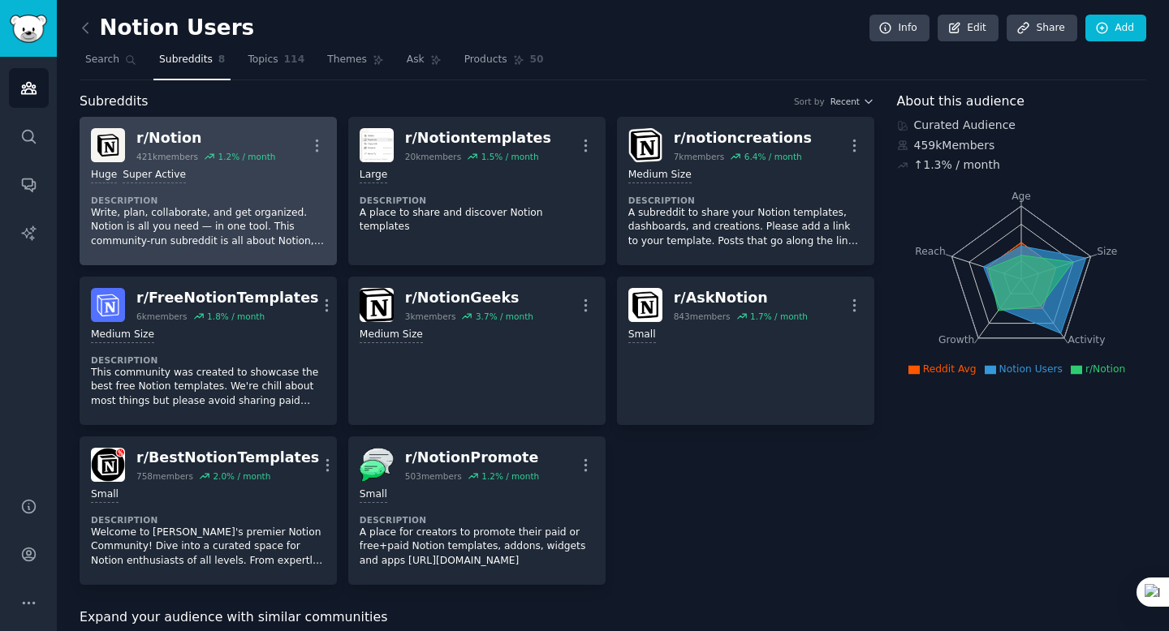
click at [164, 197] on dt "Description" at bounding box center [208, 200] width 235 height 11
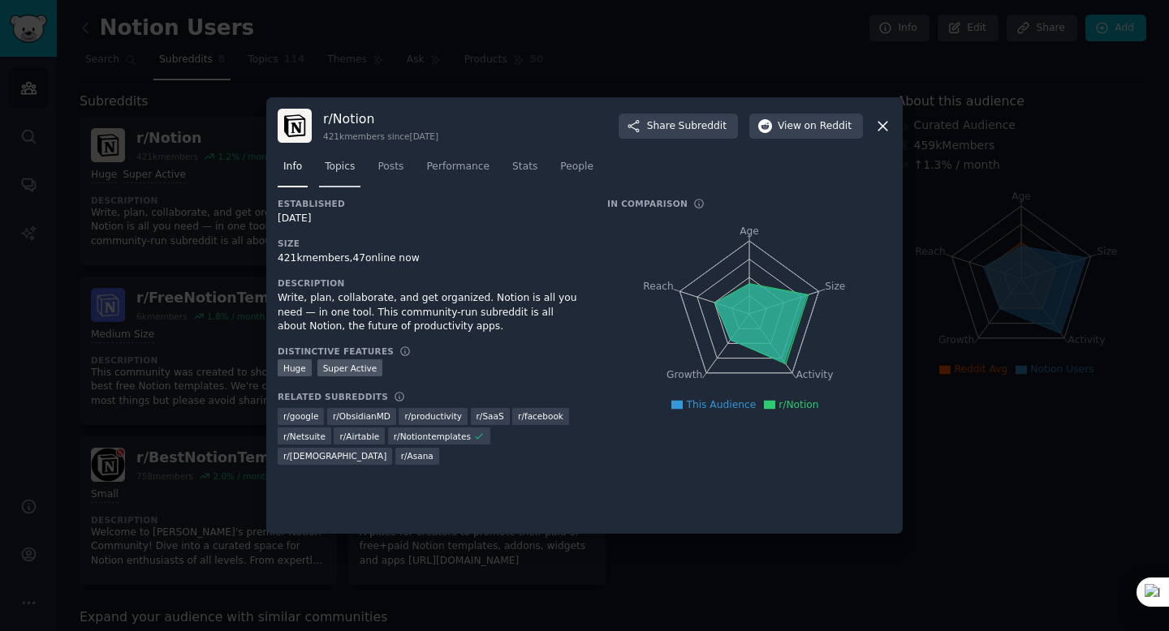
click at [331, 175] on link "Topics" at bounding box center [339, 170] width 41 height 33
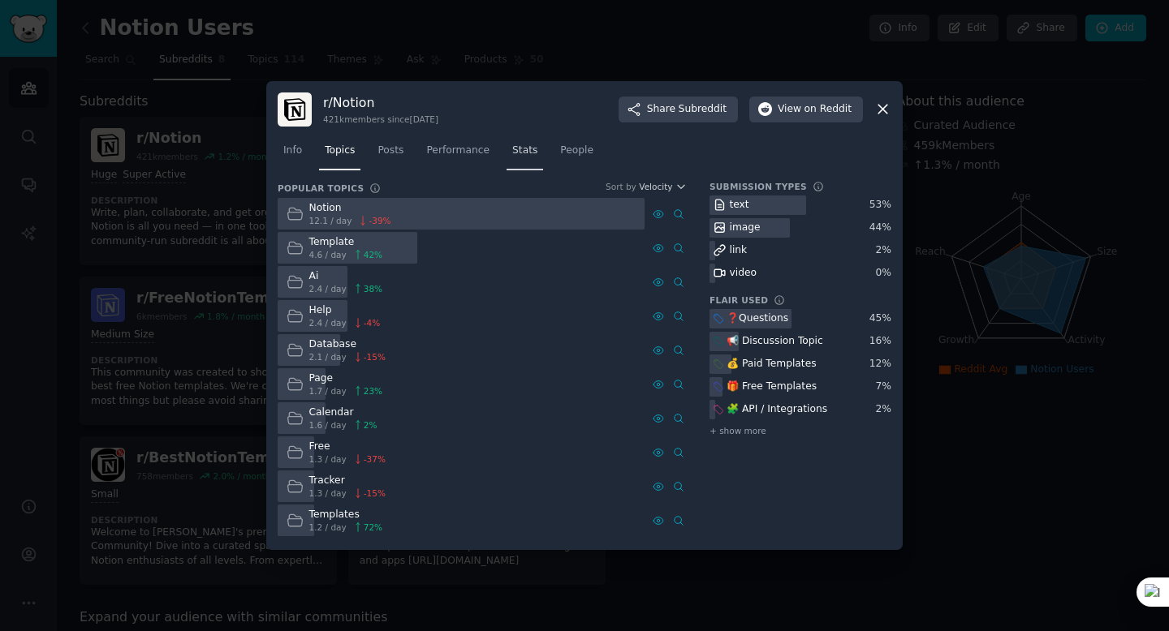
click at [519, 166] on link "Stats" at bounding box center [524, 154] width 37 height 33
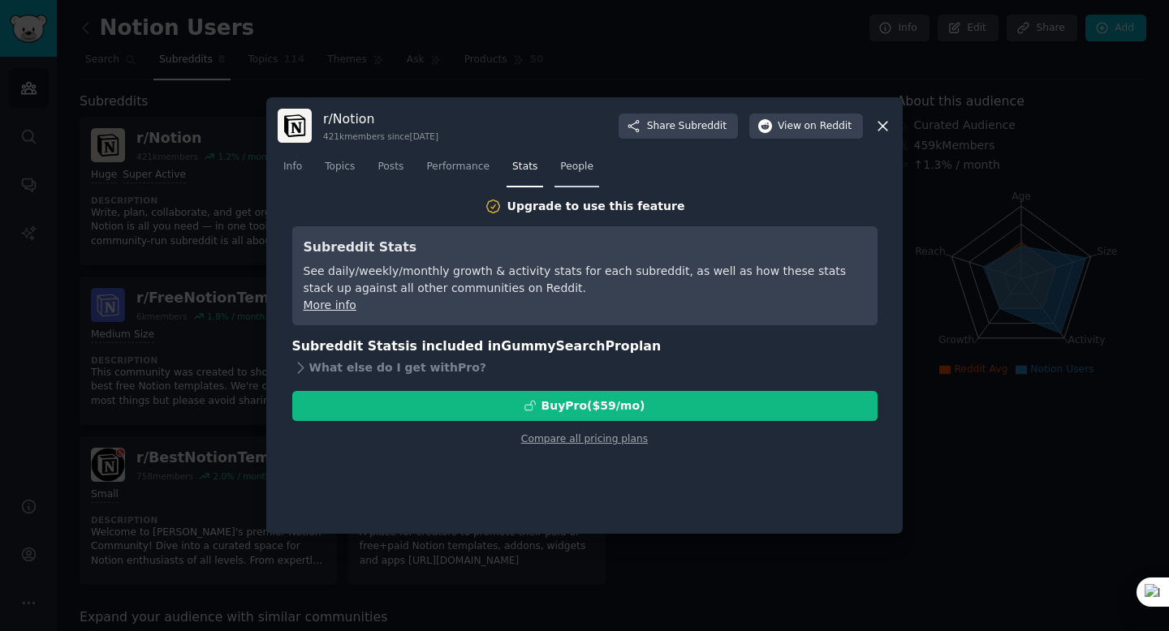
click at [570, 170] on span "People" at bounding box center [576, 167] width 33 height 15
click at [467, 177] on link "Performance" at bounding box center [457, 170] width 75 height 33
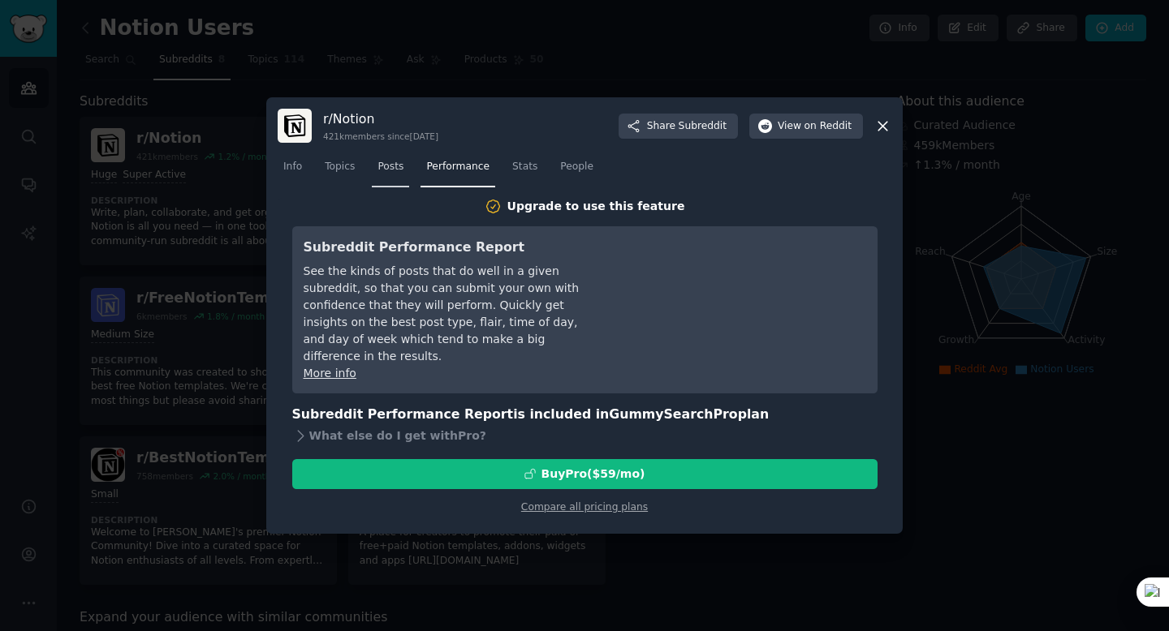
click at [397, 175] on link "Posts" at bounding box center [390, 170] width 37 height 33
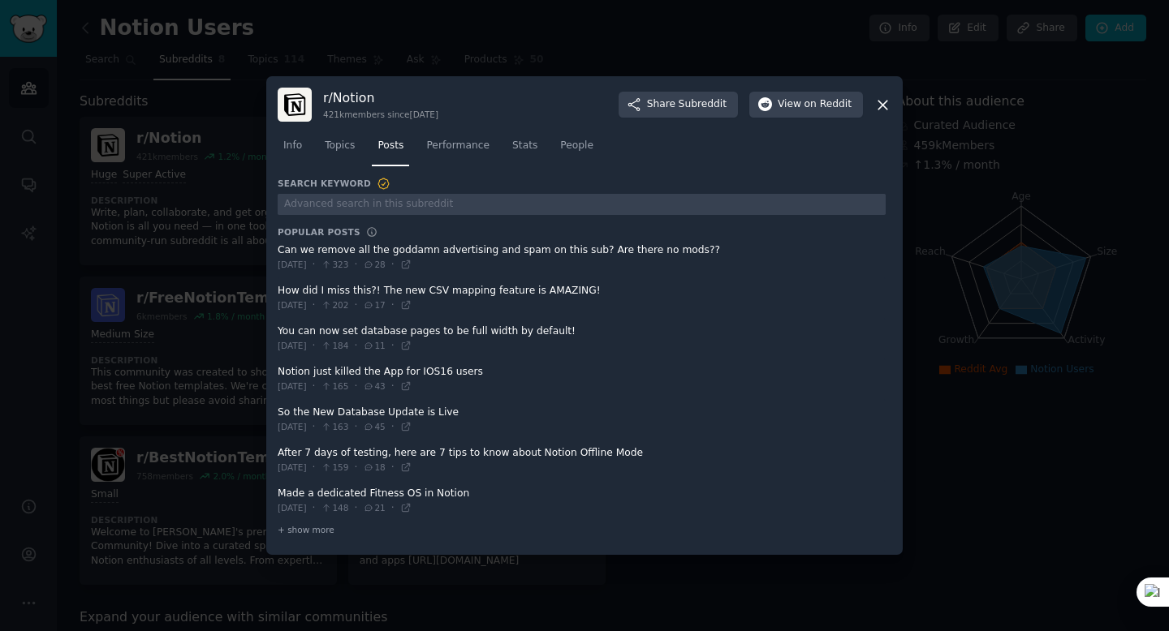
click at [117, 269] on div at bounding box center [584, 315] width 1169 height 631
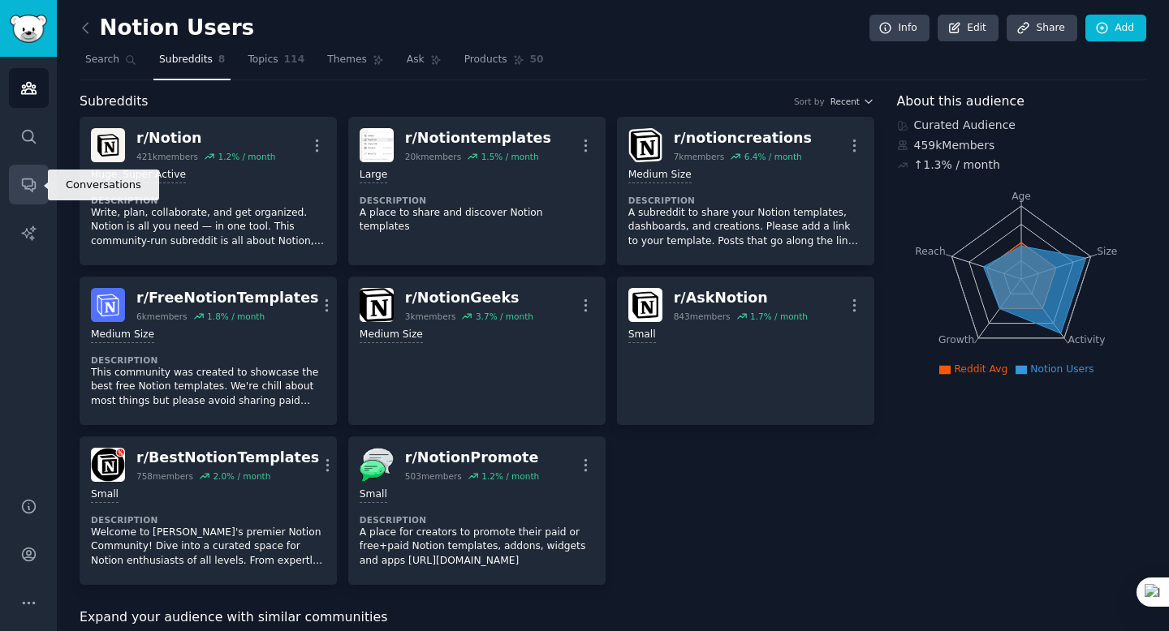
click at [28, 174] on link "Conversations" at bounding box center [29, 185] width 40 height 40
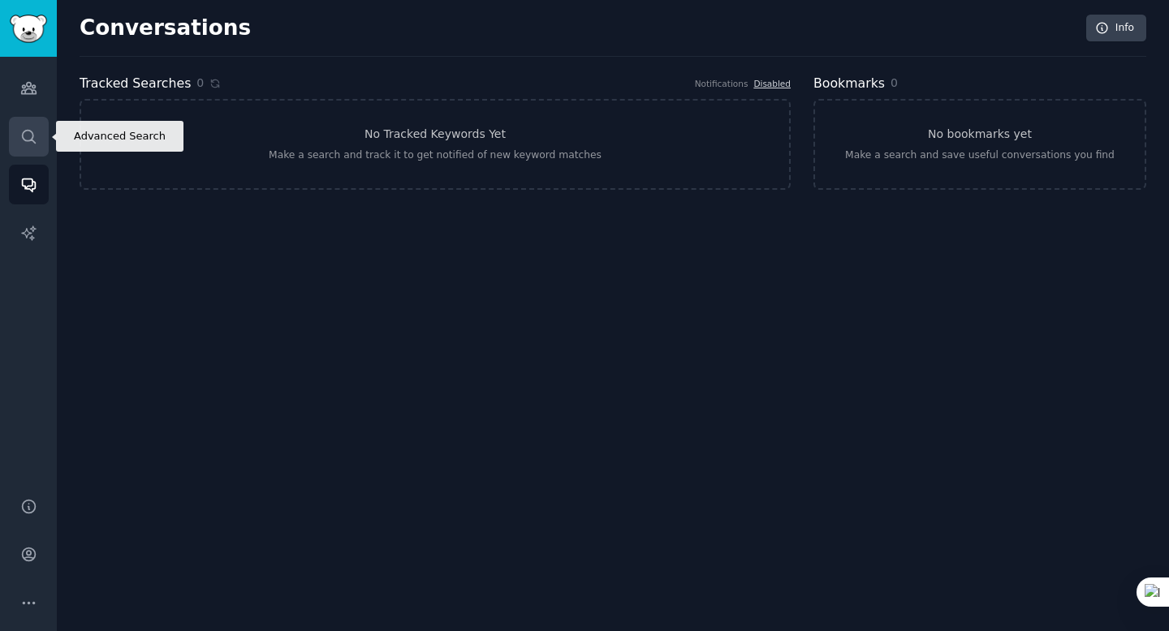
click at [19, 136] on link "Search" at bounding box center [29, 137] width 40 height 40
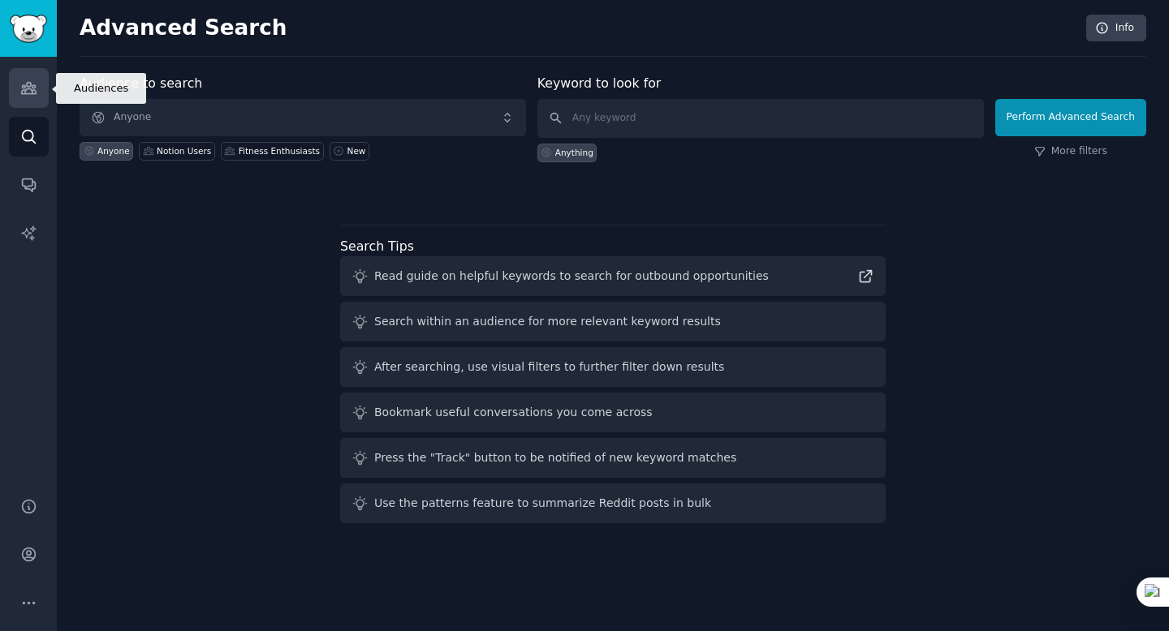
click at [28, 90] on icon "Sidebar" at bounding box center [28, 88] width 17 height 17
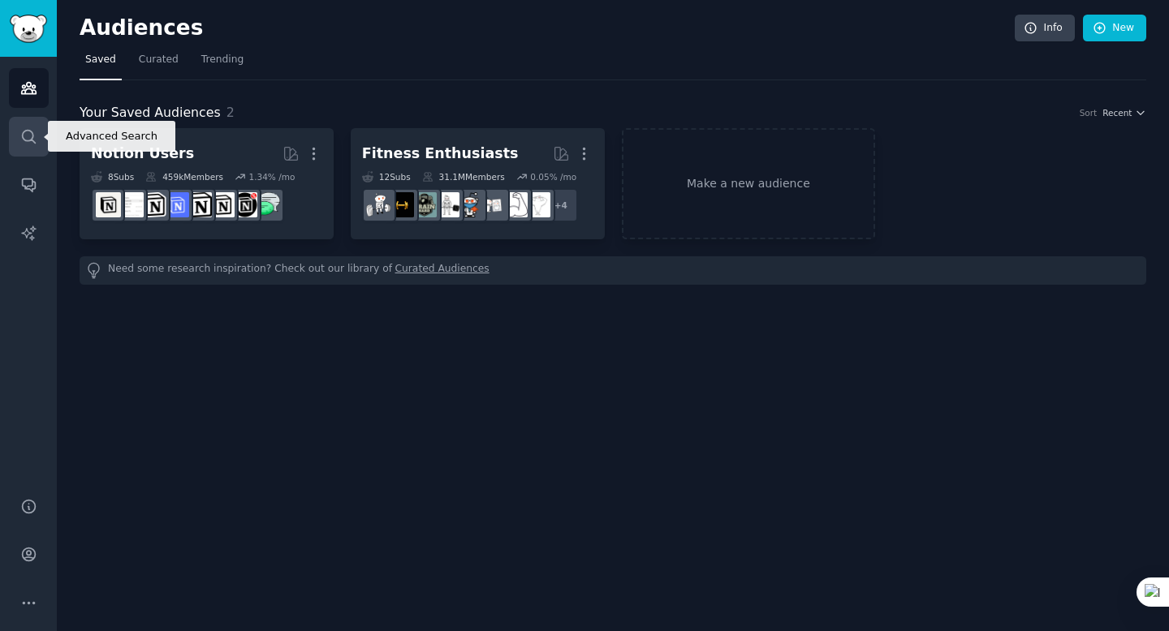
click at [37, 134] on link "Search" at bounding box center [29, 137] width 40 height 40
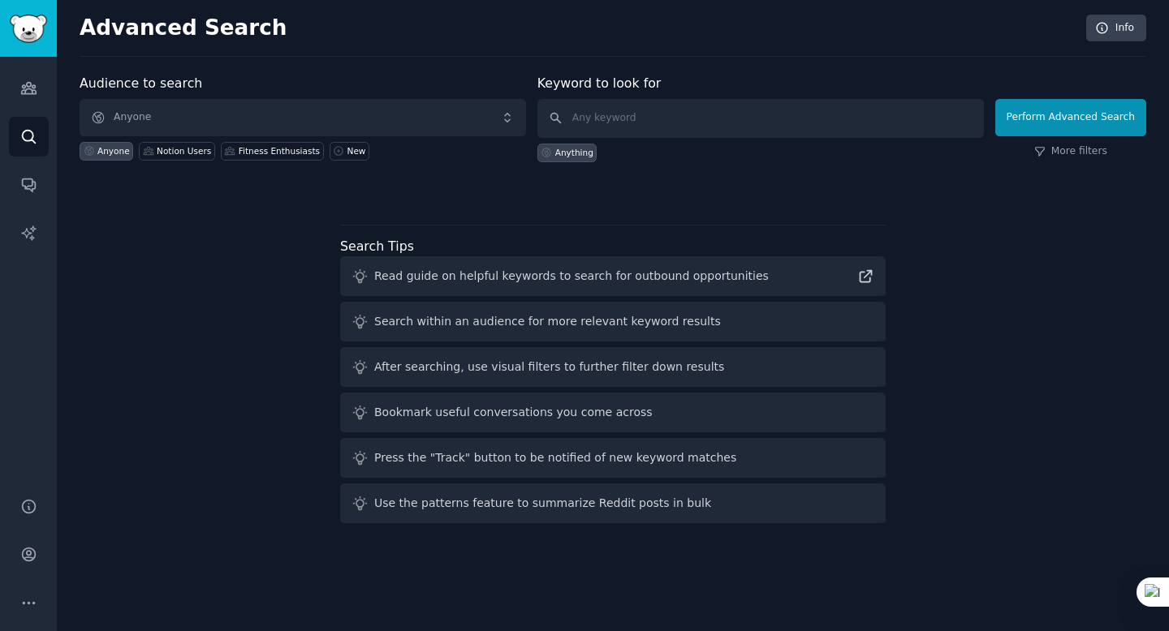
click at [34, 158] on div "Audiences Search Conversations AI Reports" at bounding box center [28, 267] width 57 height 421
click at [33, 179] on icon "Sidebar" at bounding box center [28, 184] width 17 height 17
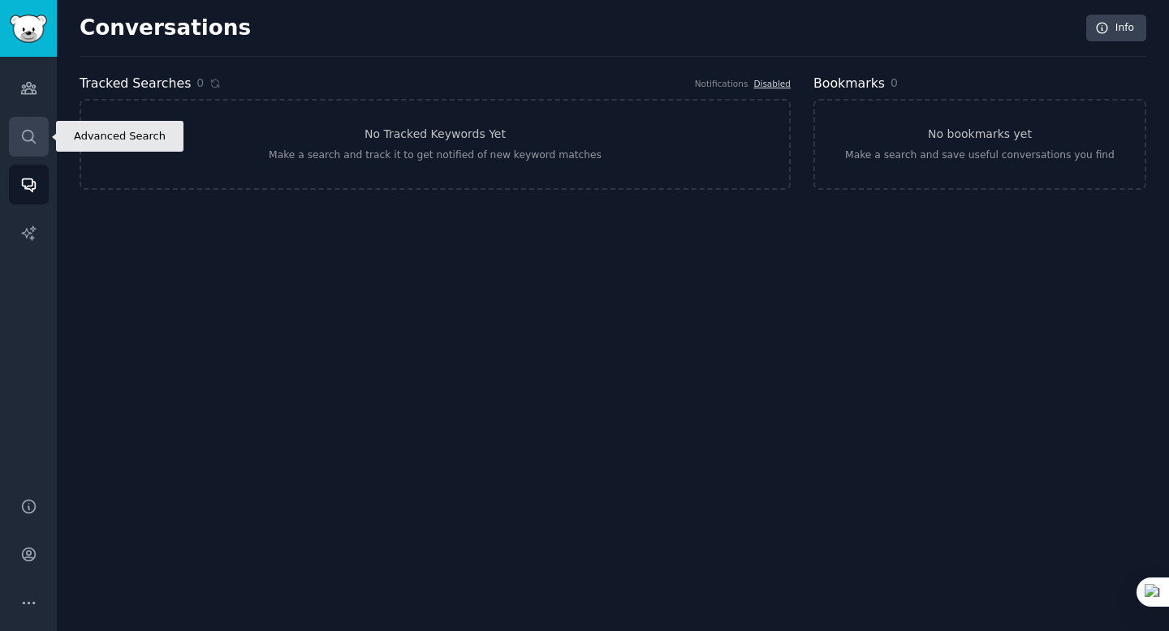
click at [37, 118] on link "Search" at bounding box center [29, 137] width 40 height 40
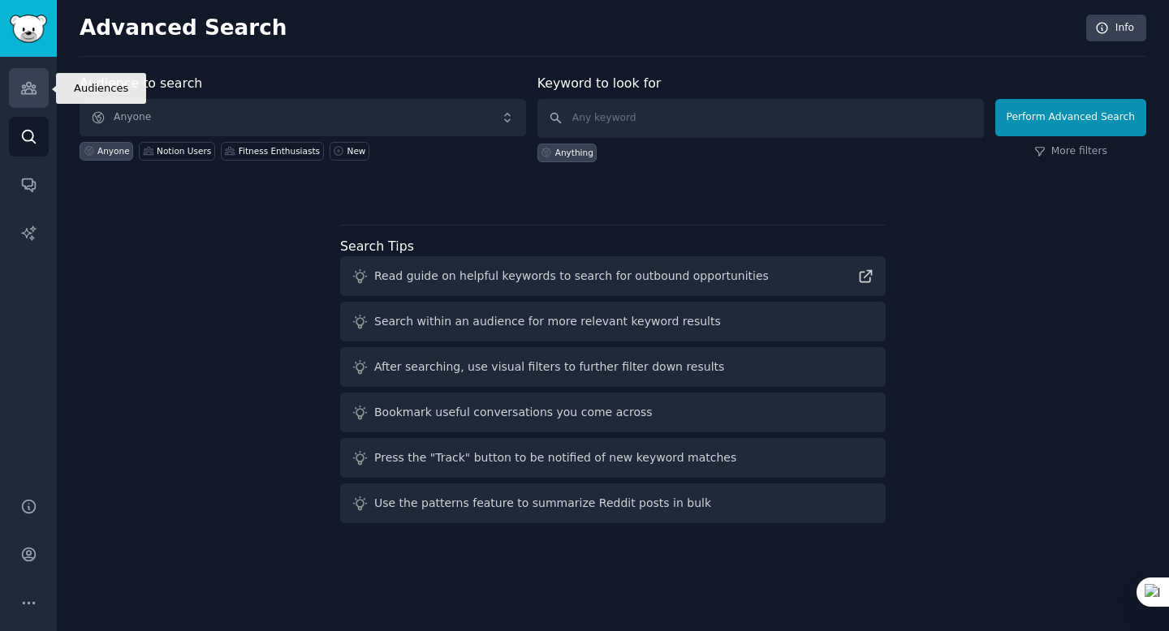
click at [35, 77] on link "Audiences" at bounding box center [29, 88] width 40 height 40
